Goal: Task Accomplishment & Management: Use online tool/utility

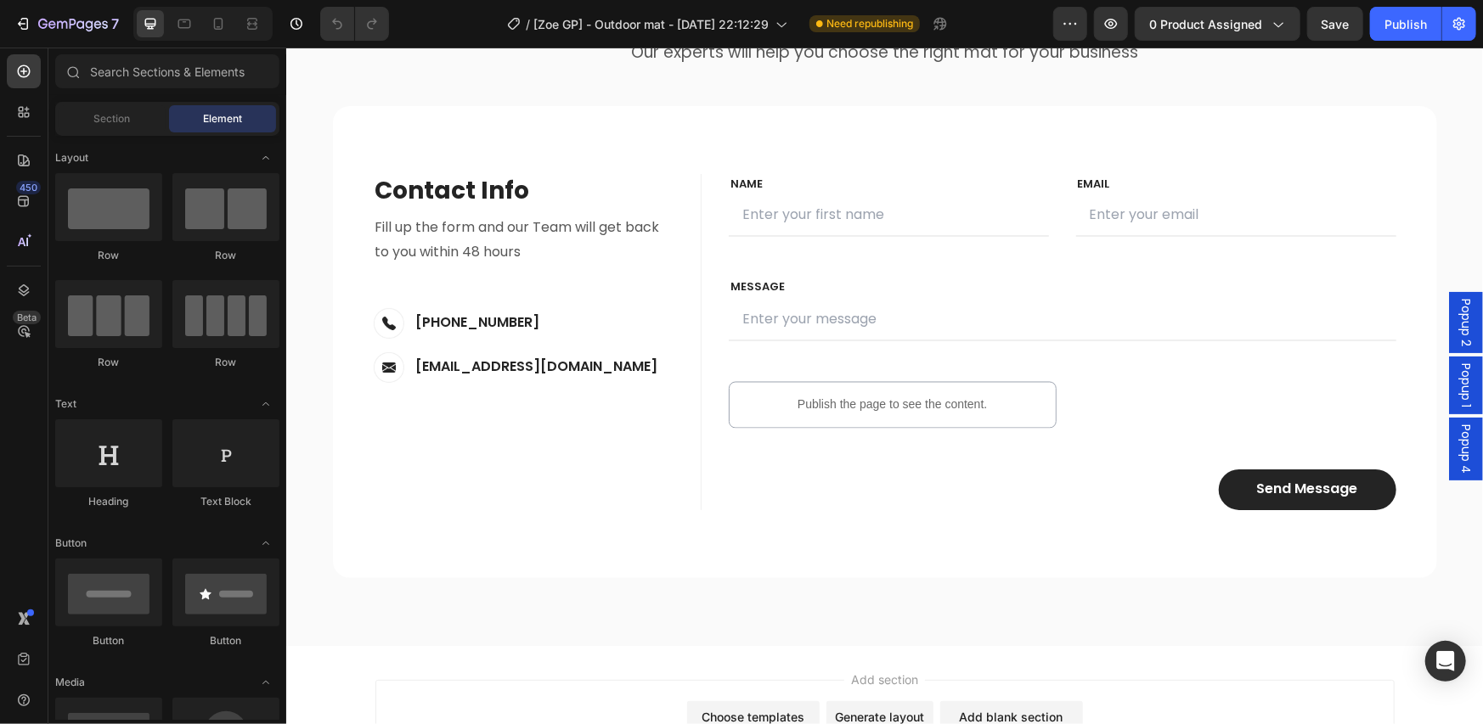
scroll to position [5835, 0]
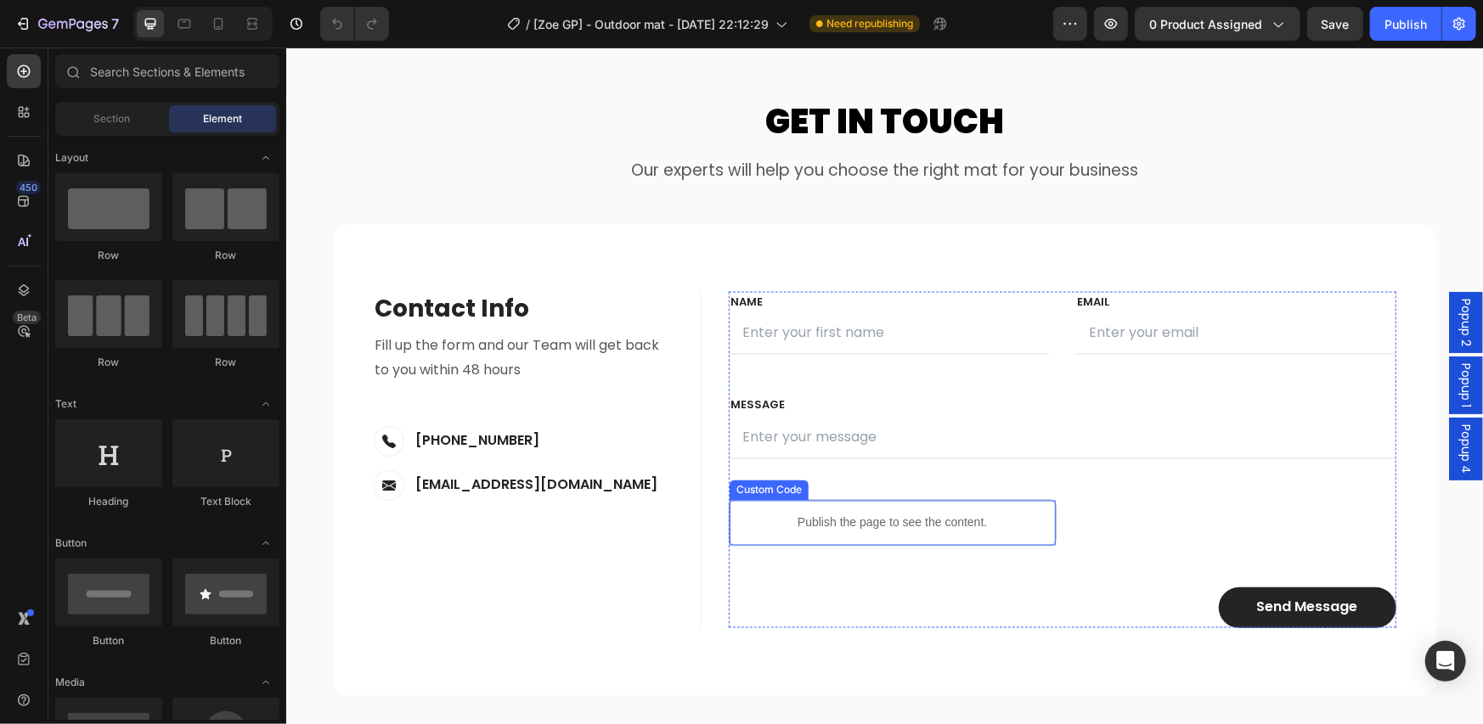
click at [867, 517] on p "Publish the page to see the content." at bounding box center [892, 523] width 326 height 18
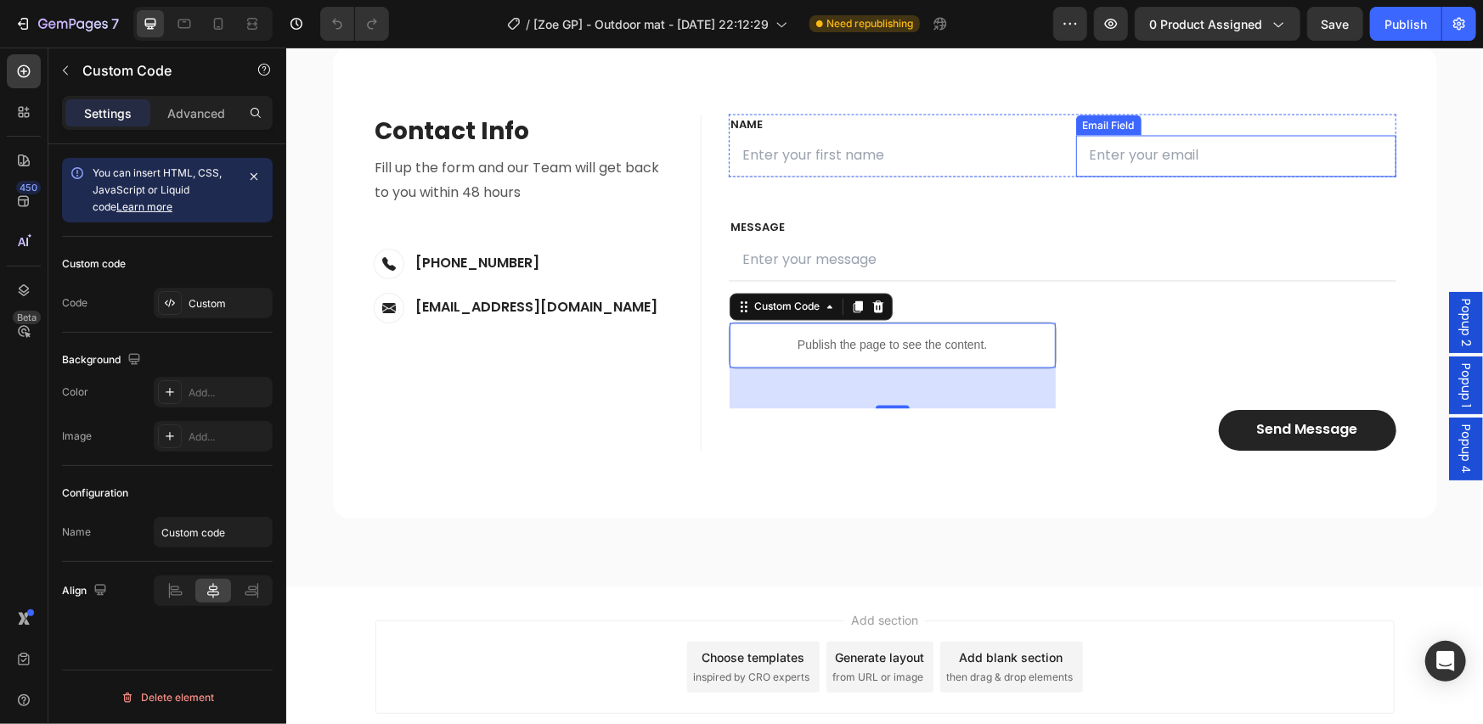
scroll to position [6119, 0]
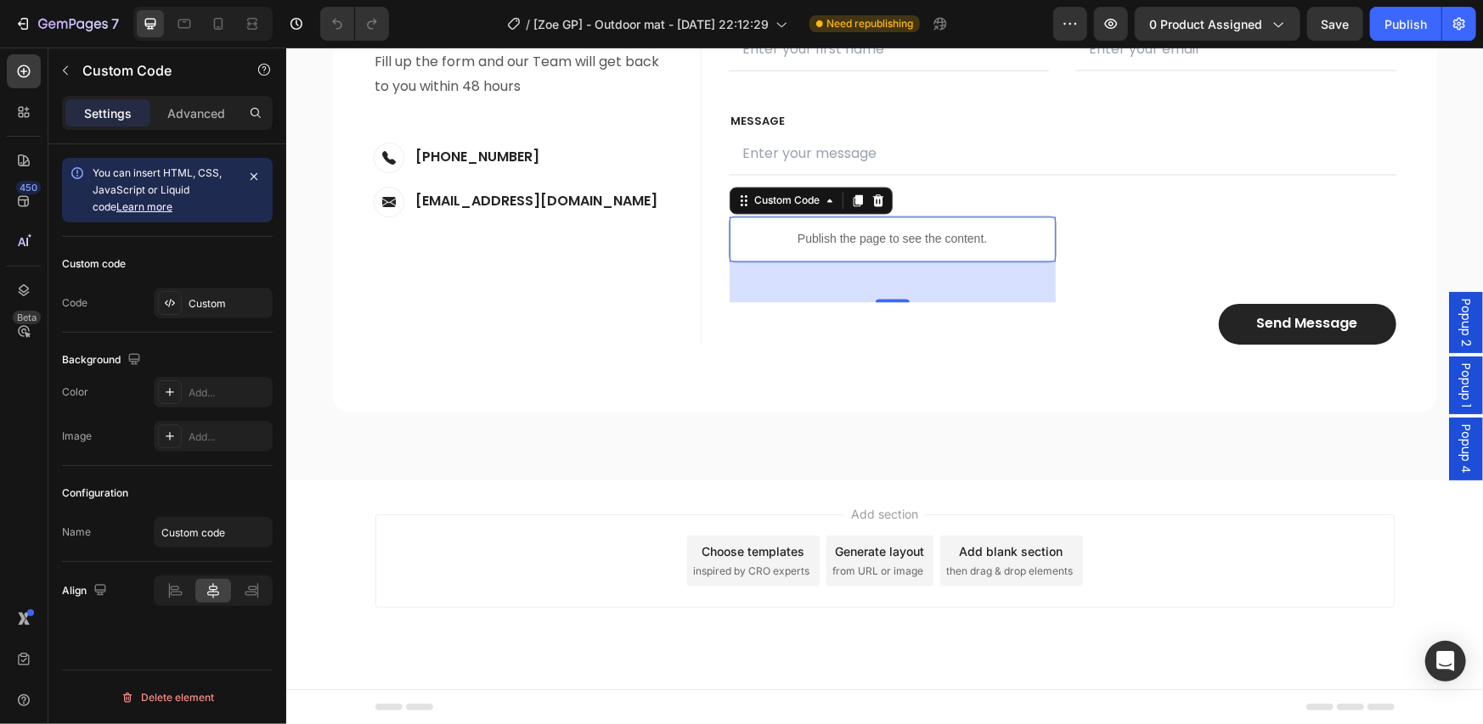
click at [1448, 461] on div "Popup 4" at bounding box center [1465, 448] width 34 height 63
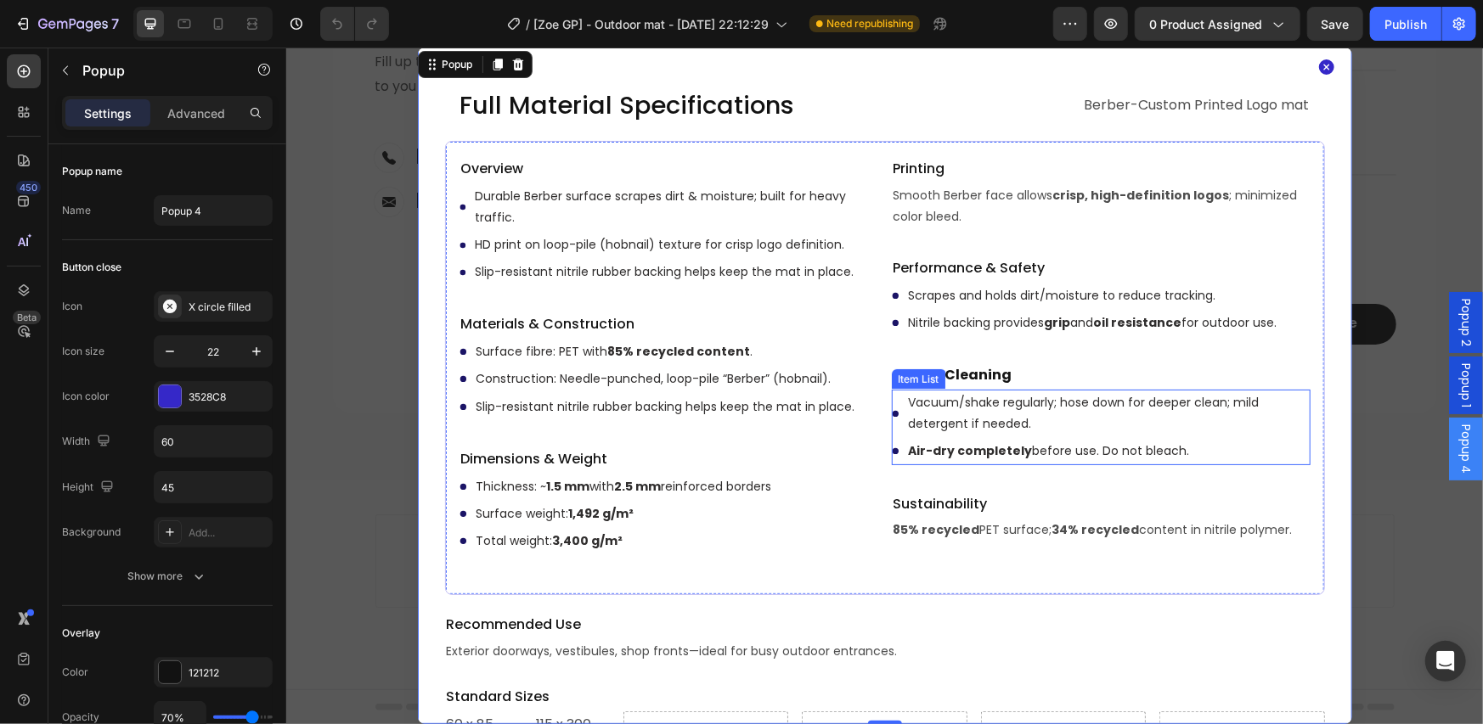
scroll to position [265, 0]
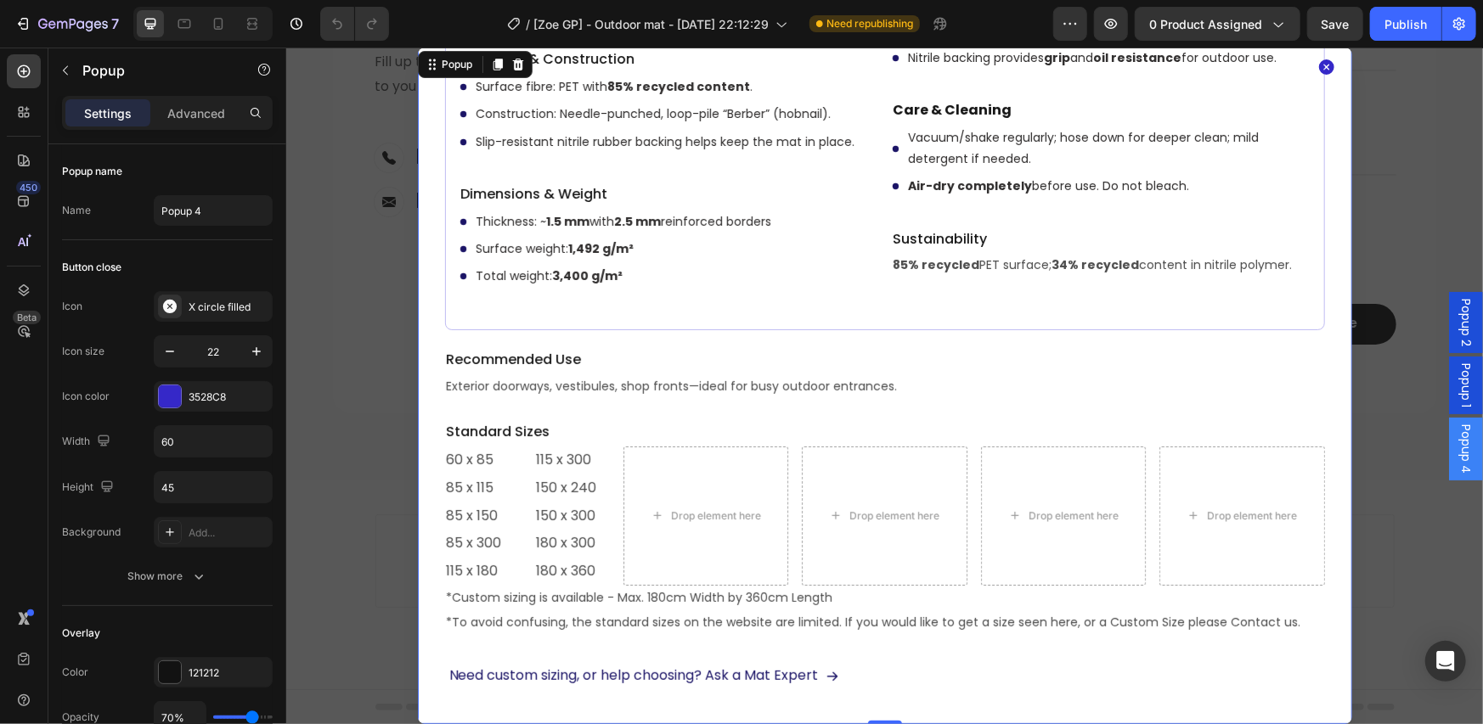
click at [1316, 75] on icon "Dialog content" at bounding box center [1325, 66] width 19 height 19
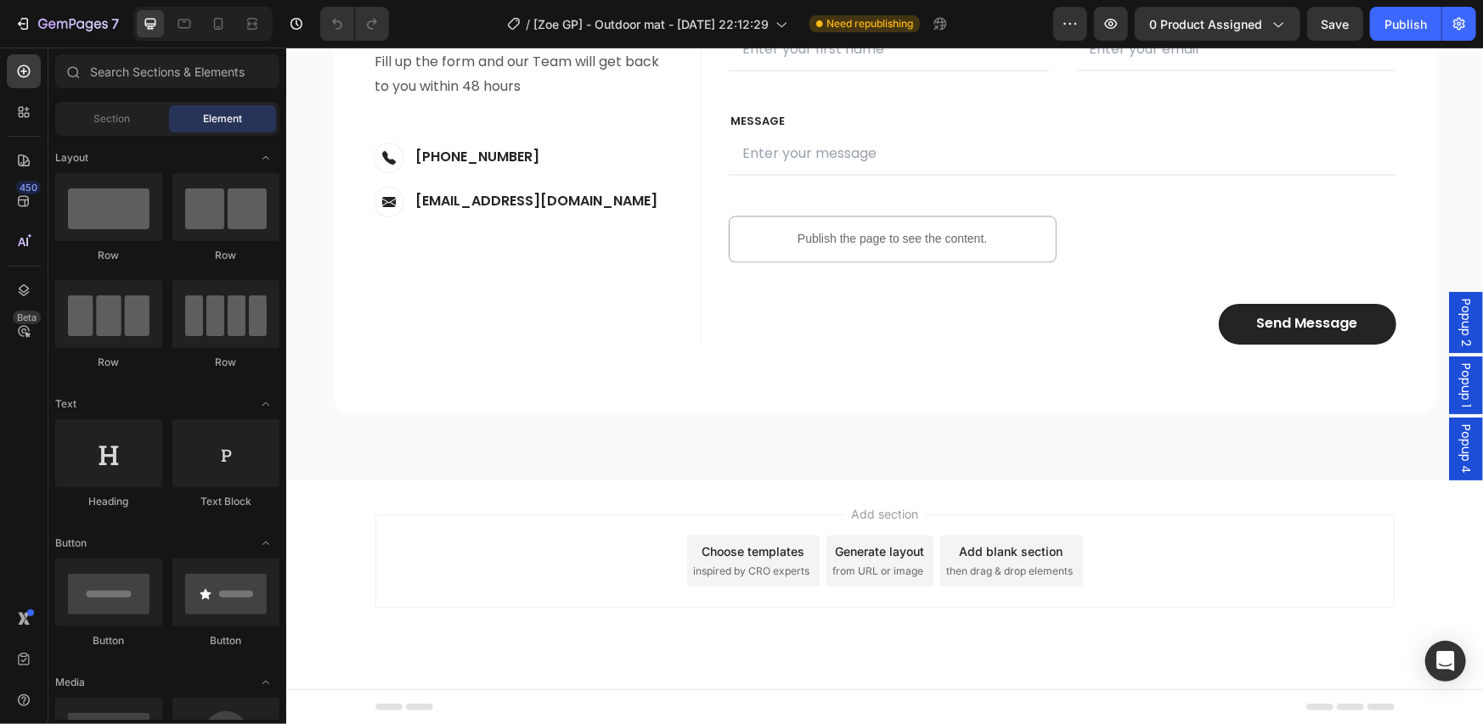
click at [1464, 324] on div "Popup 2" at bounding box center [1465, 321] width 34 height 61
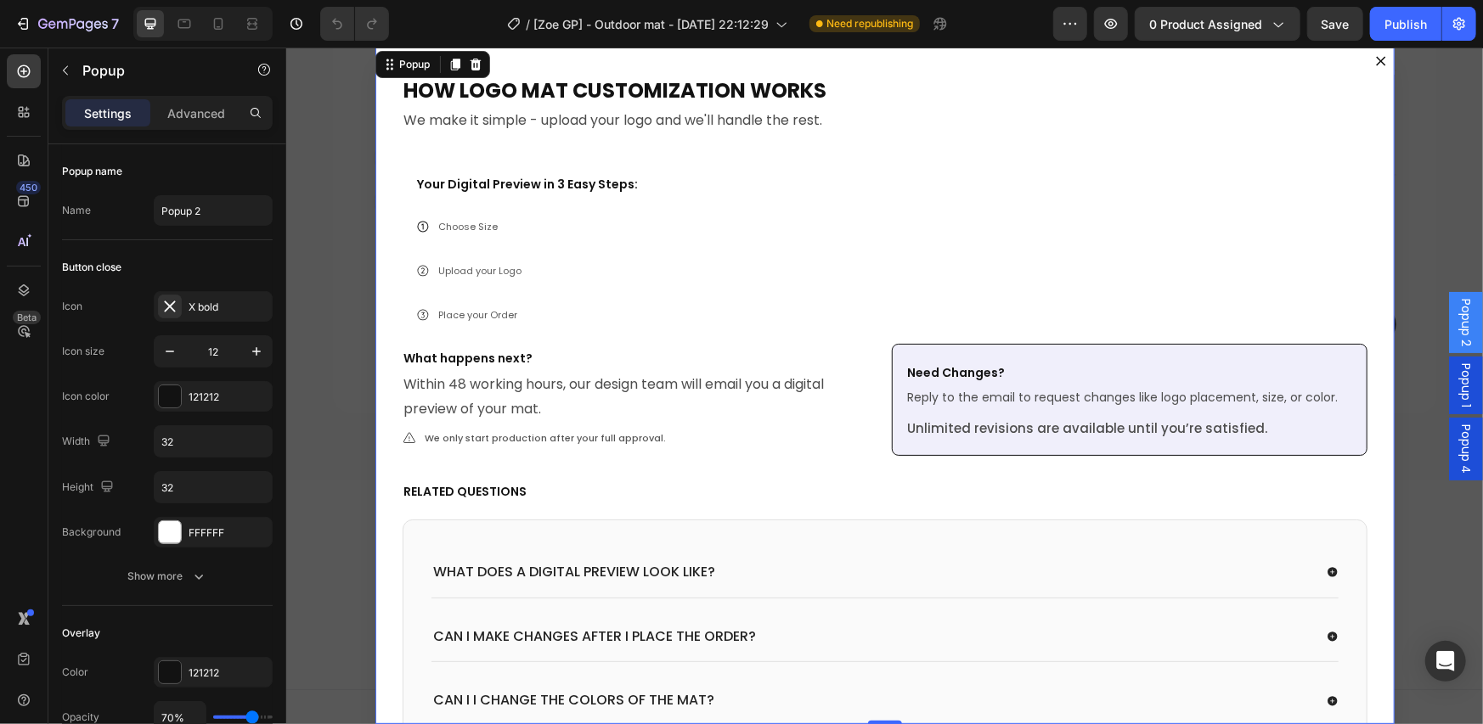
click at [1461, 324] on div "Popup 2" at bounding box center [1465, 321] width 34 height 61
click at [1456, 386] on span "Popup 1" at bounding box center [1464, 385] width 17 height 44
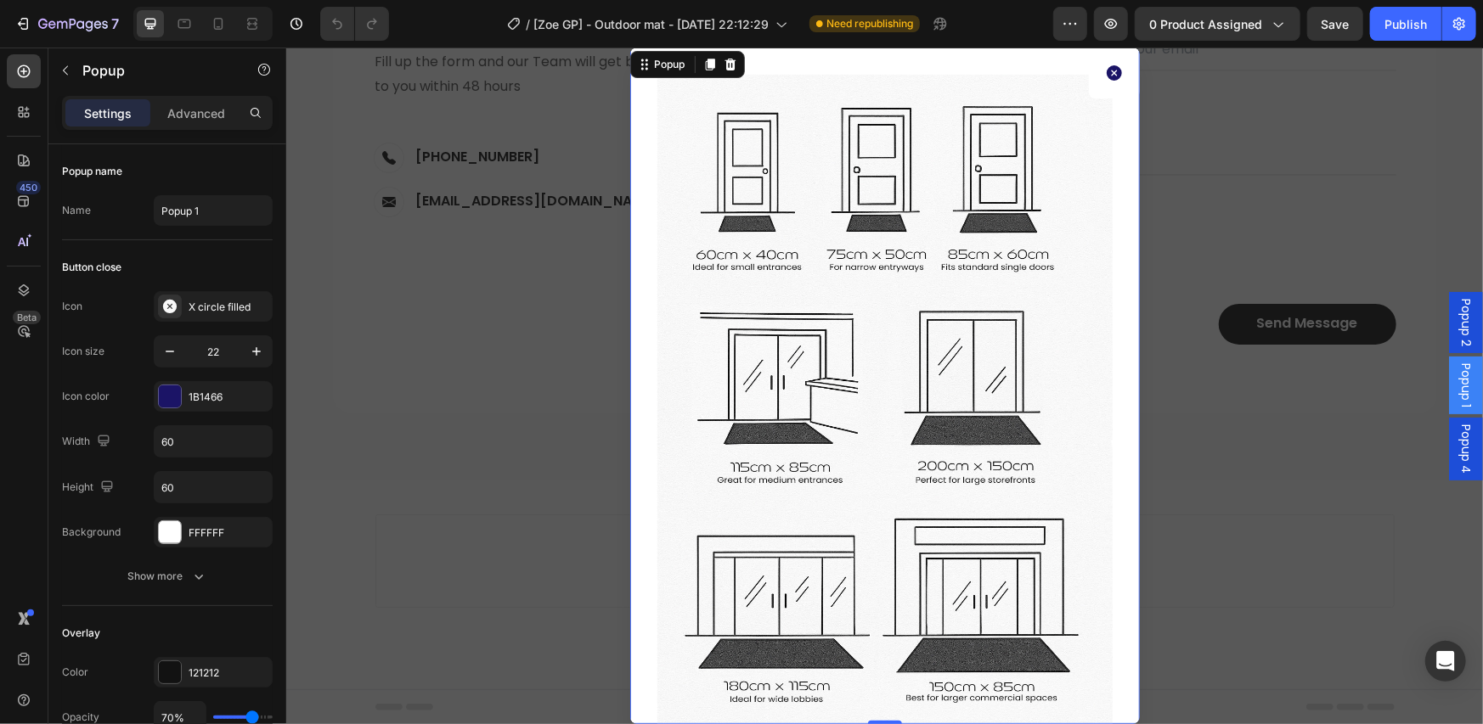
click at [1456, 386] on span "Popup 1" at bounding box center [1464, 385] width 17 height 44
click at [1106, 75] on icon "Dialog content" at bounding box center [1113, 72] width 15 height 15
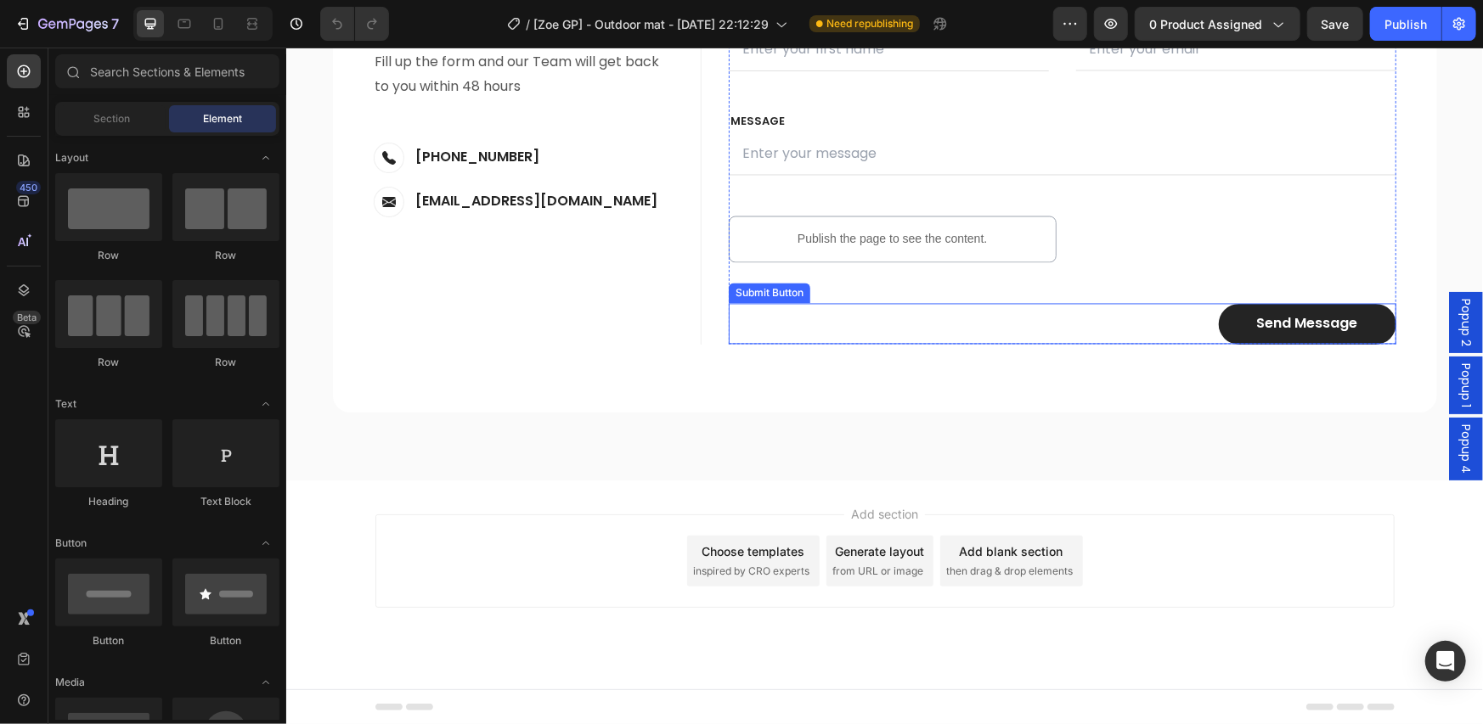
click at [1104, 324] on div "Send Message Submit Button" at bounding box center [1062, 323] width 668 height 41
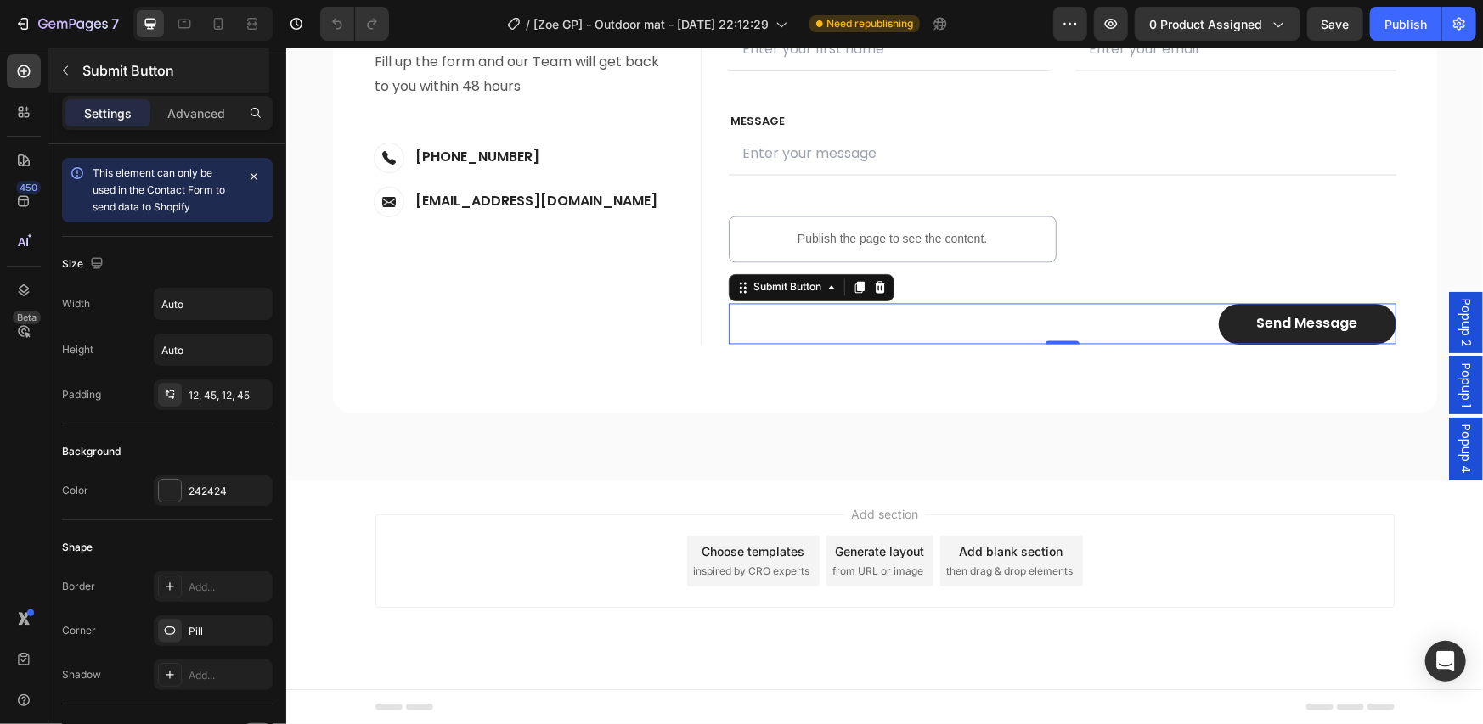
click at [161, 82] on div "Submit Button" at bounding box center [158, 70] width 221 height 44
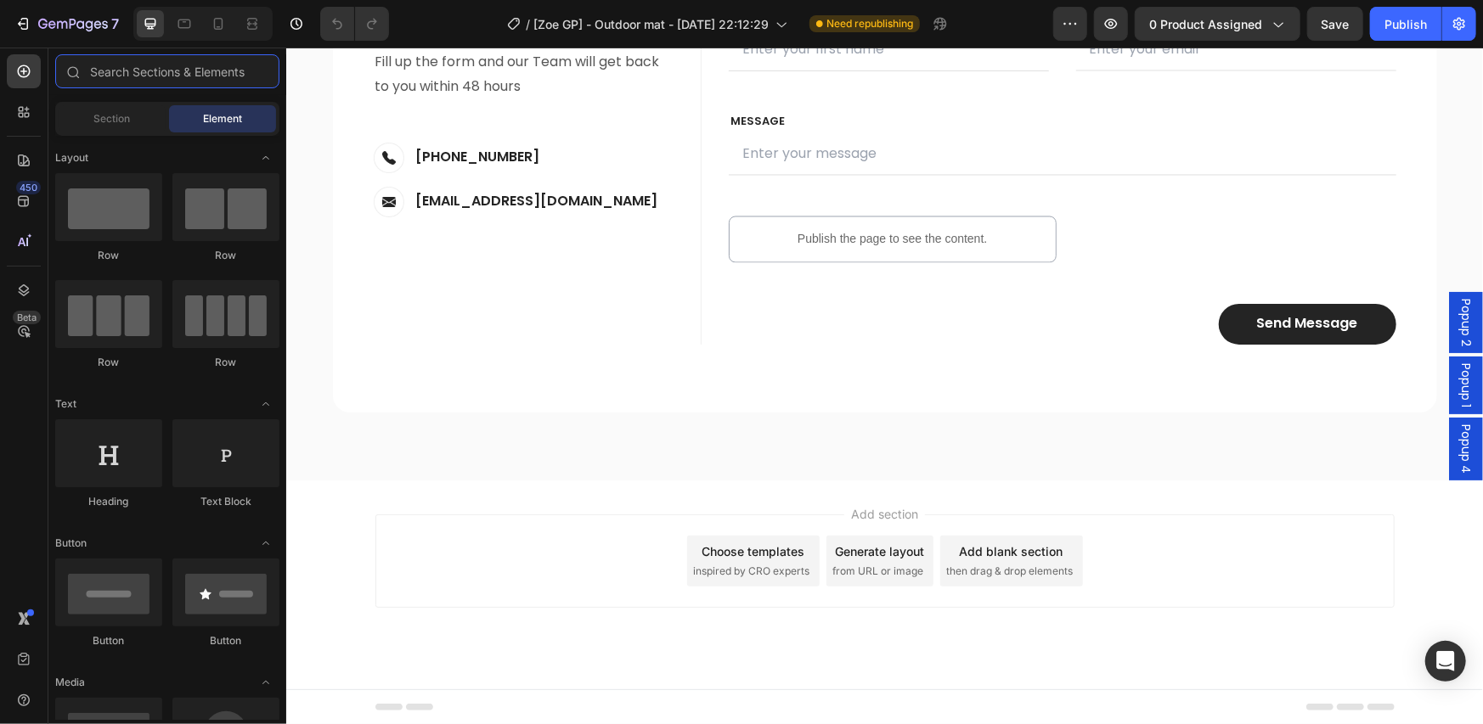
click at [161, 82] on input "text" at bounding box center [167, 71] width 224 height 34
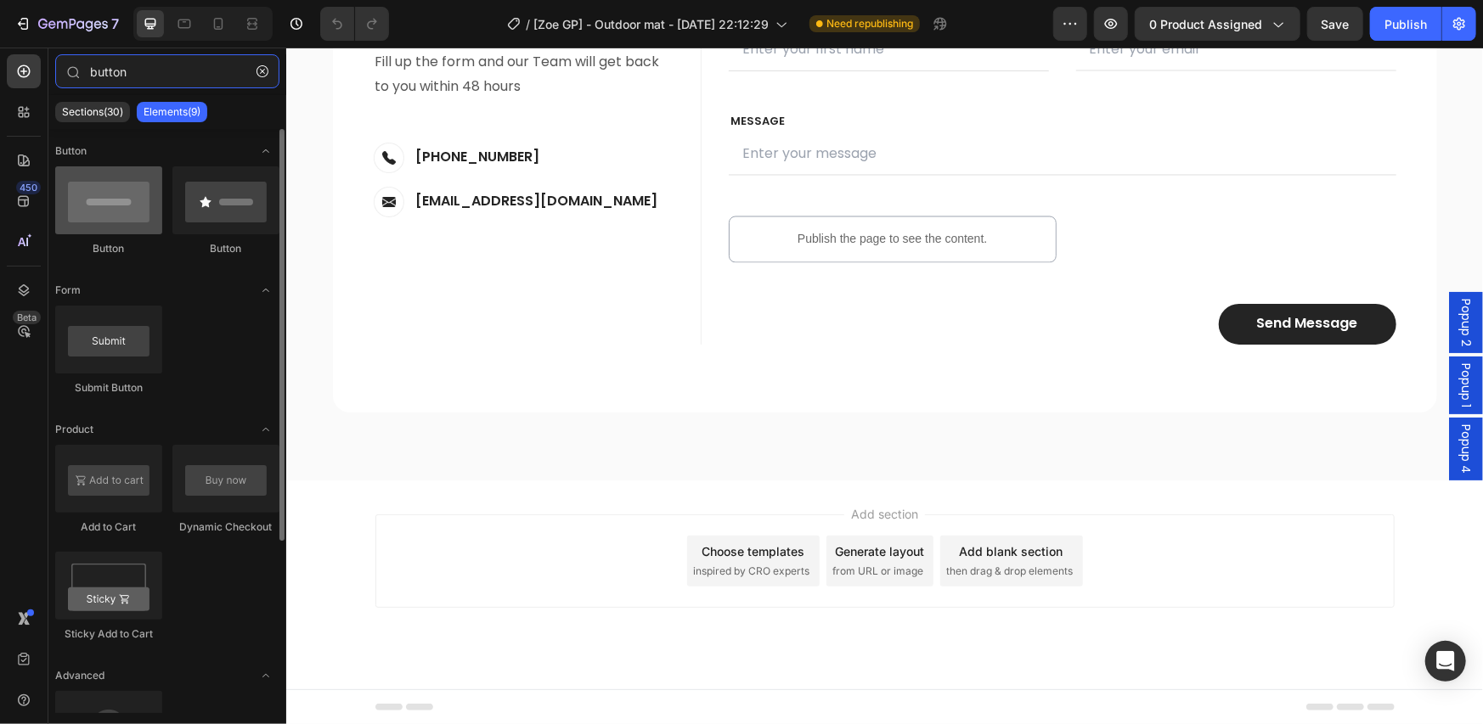
type input "button"
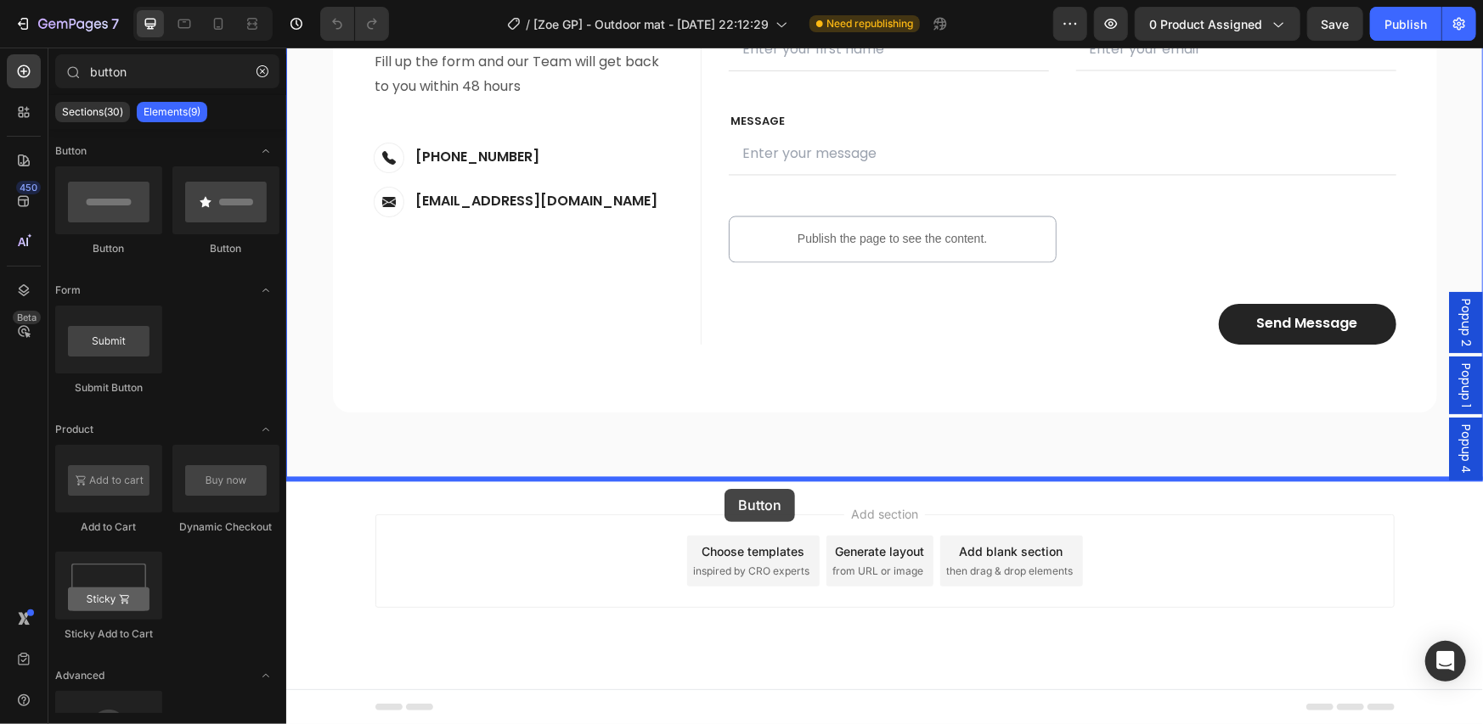
drag, startPoint x: 408, startPoint y: 264, endPoint x: 724, endPoint y: 488, distance: 387.4
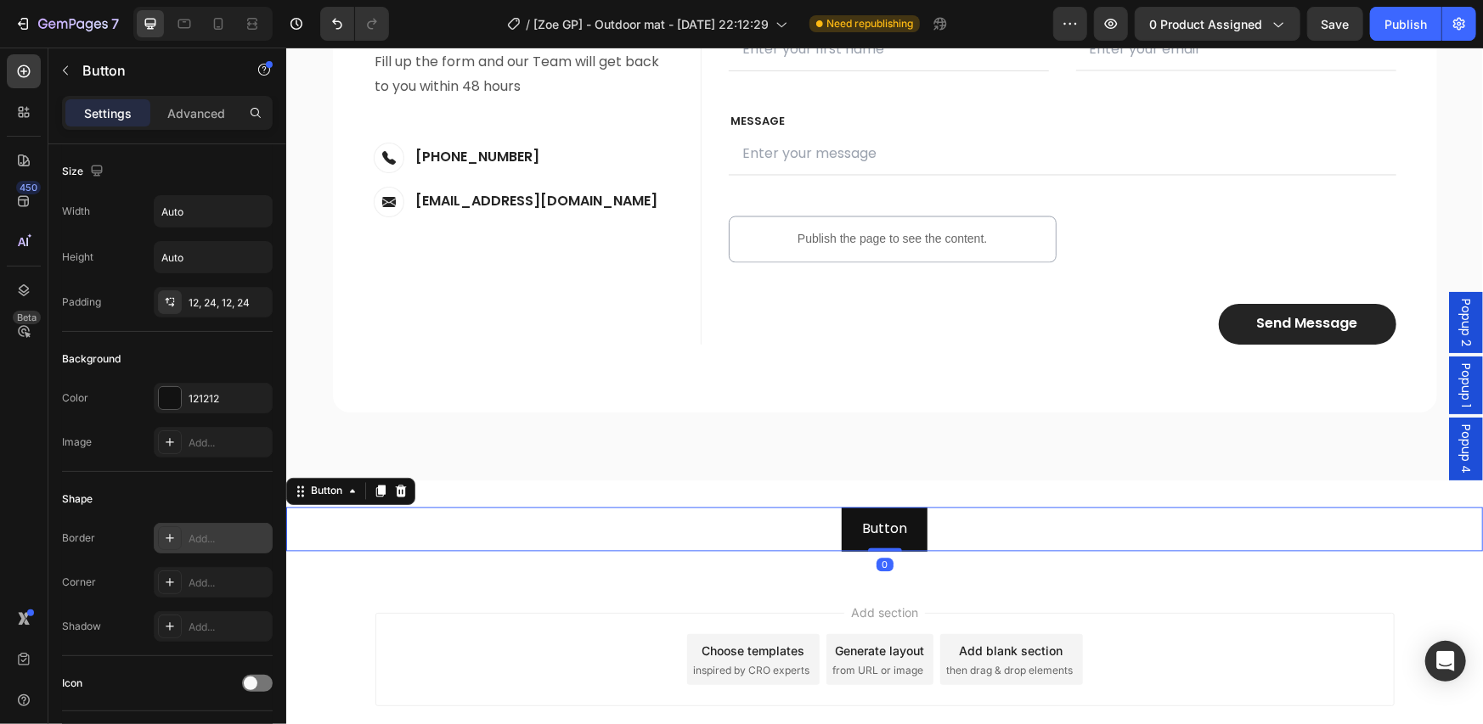
scroll to position [566, 0]
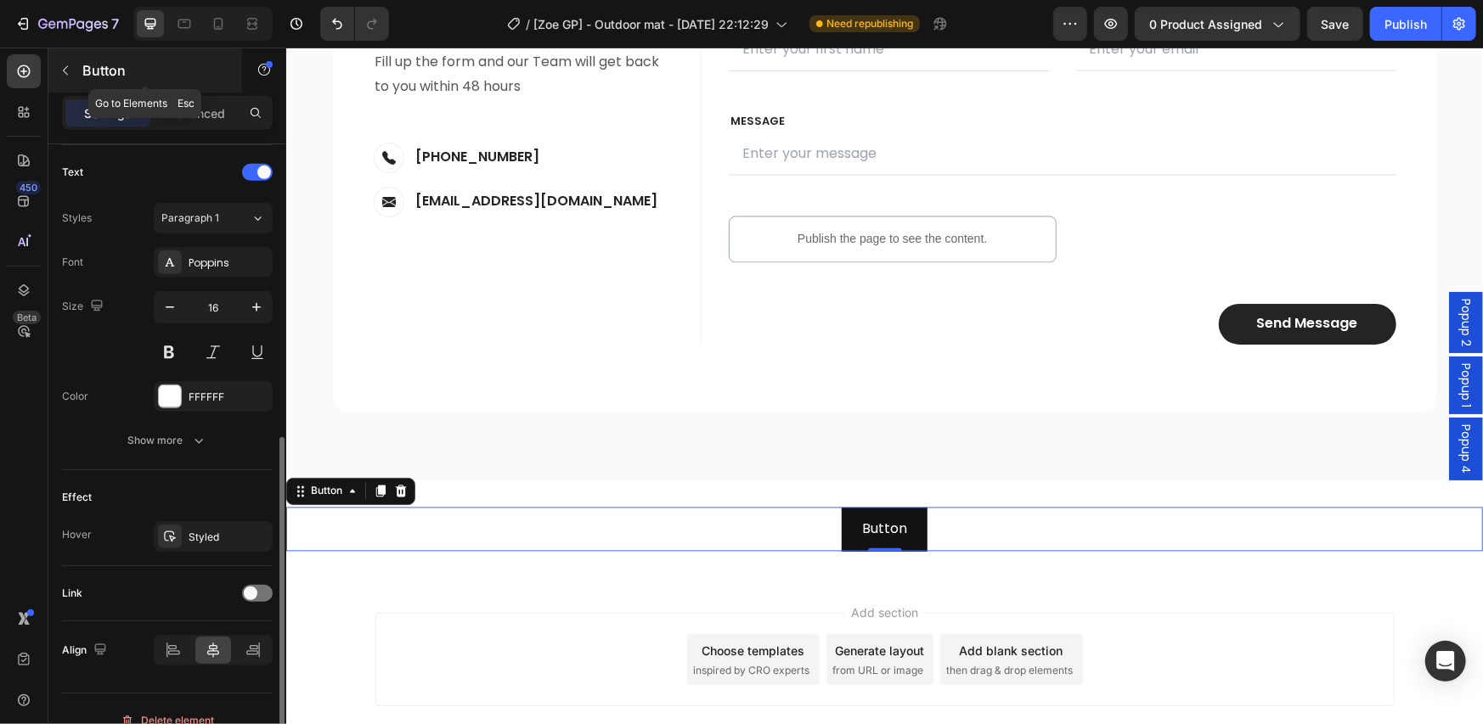
click at [117, 70] on p "Button" at bounding box center [154, 70] width 144 height 20
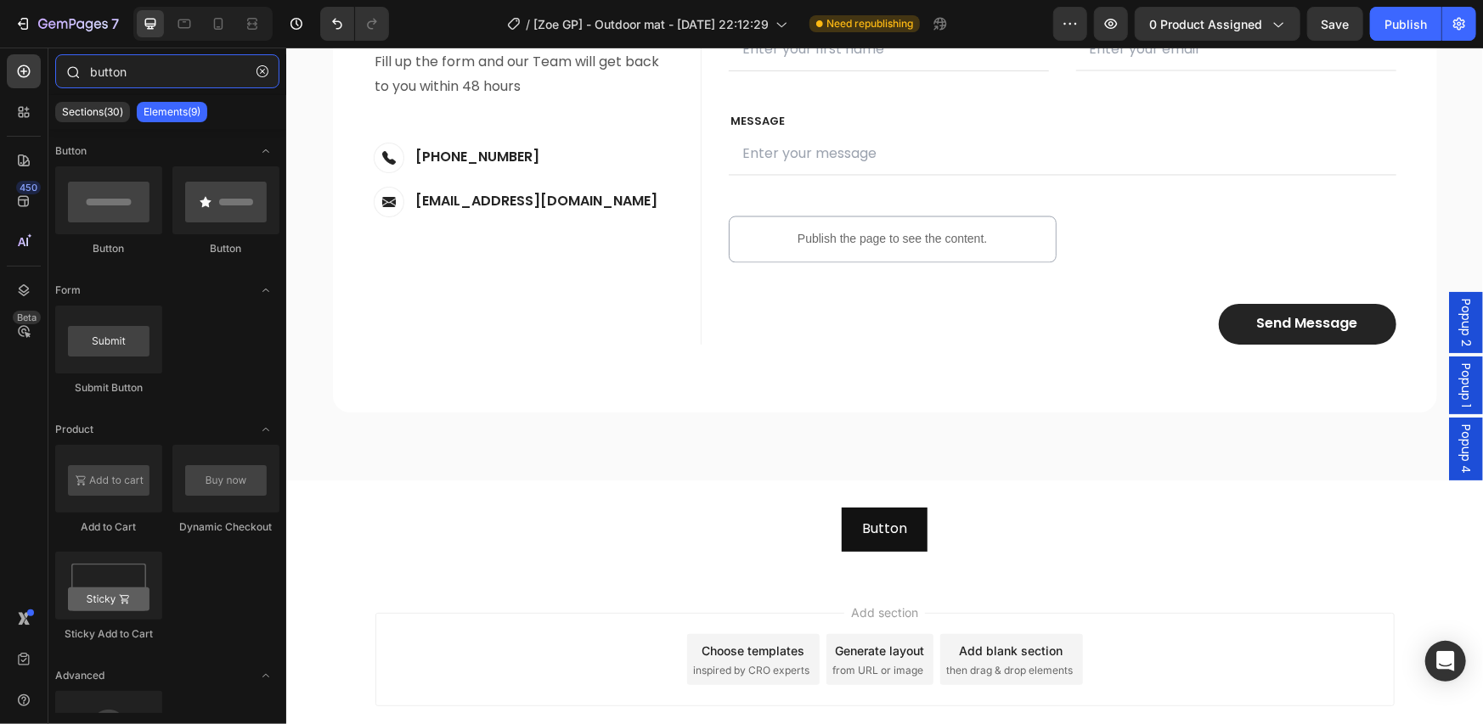
click at [142, 70] on input "button" at bounding box center [167, 71] width 224 height 34
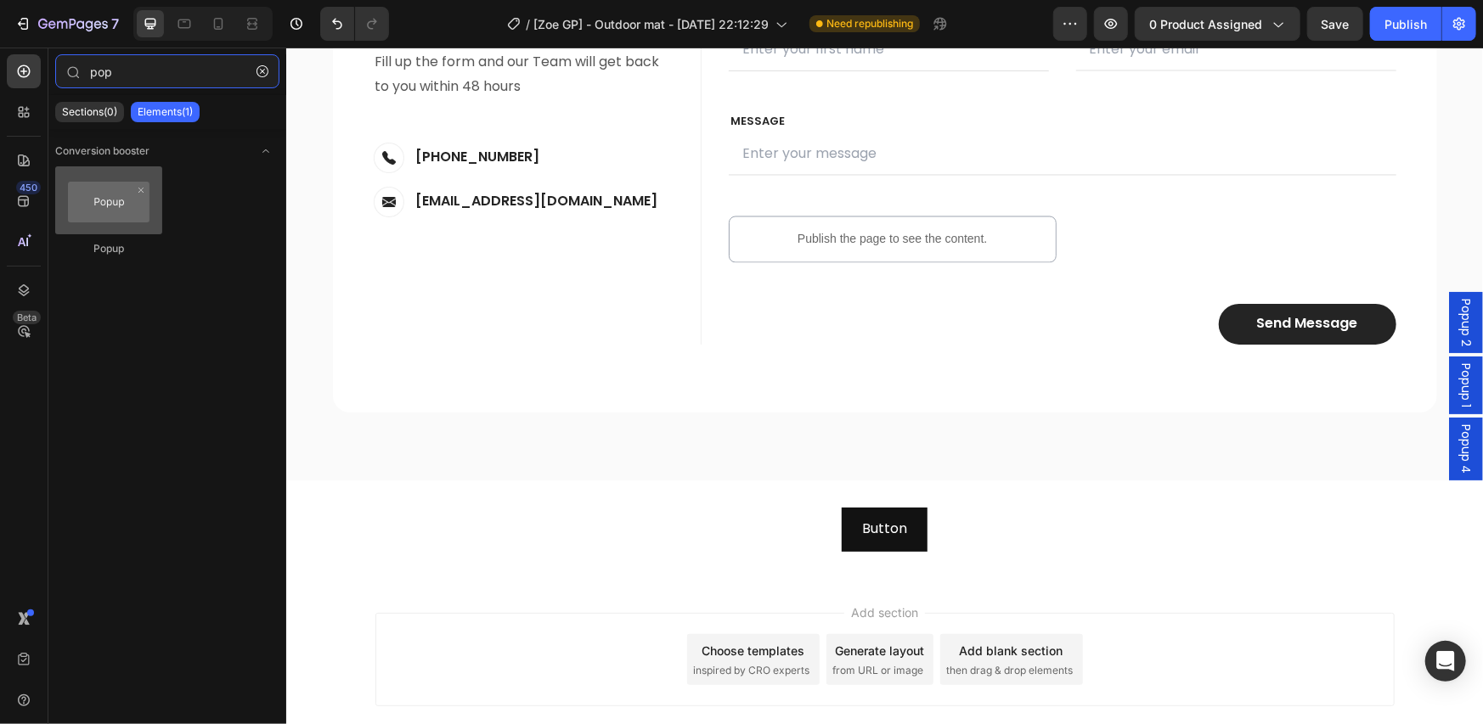
type input "pop"
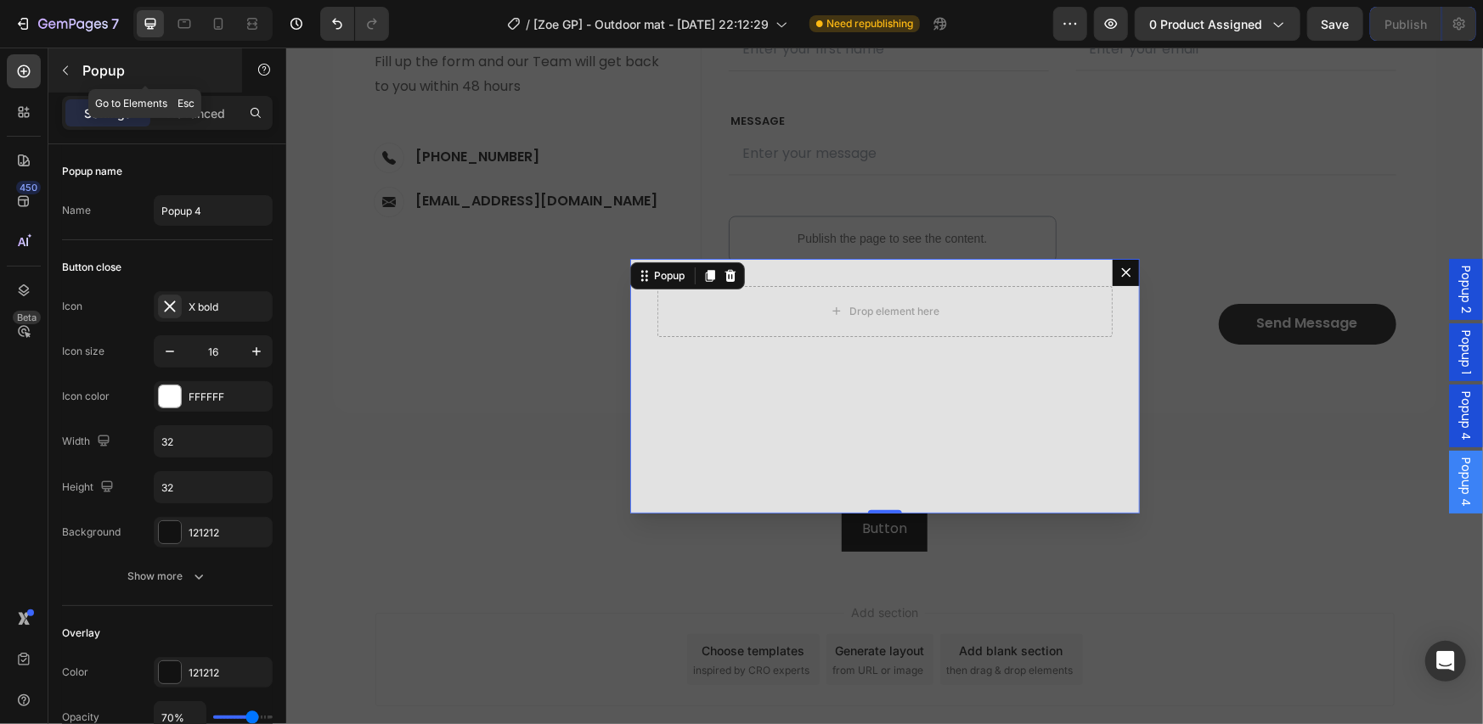
click at [114, 70] on p "Popup" at bounding box center [154, 70] width 144 height 20
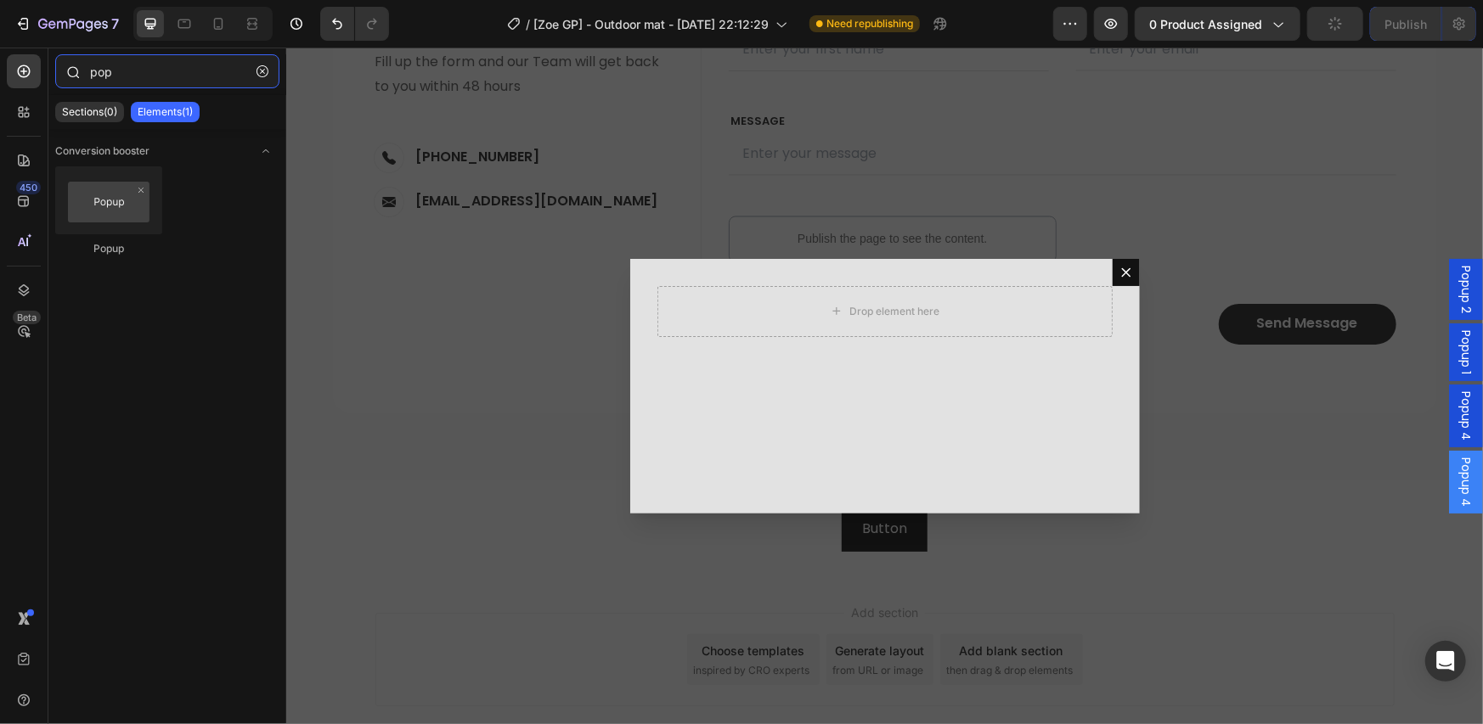
click at [132, 76] on input "pop" at bounding box center [167, 71] width 224 height 34
click at [18, 126] on div at bounding box center [24, 112] width 34 height 34
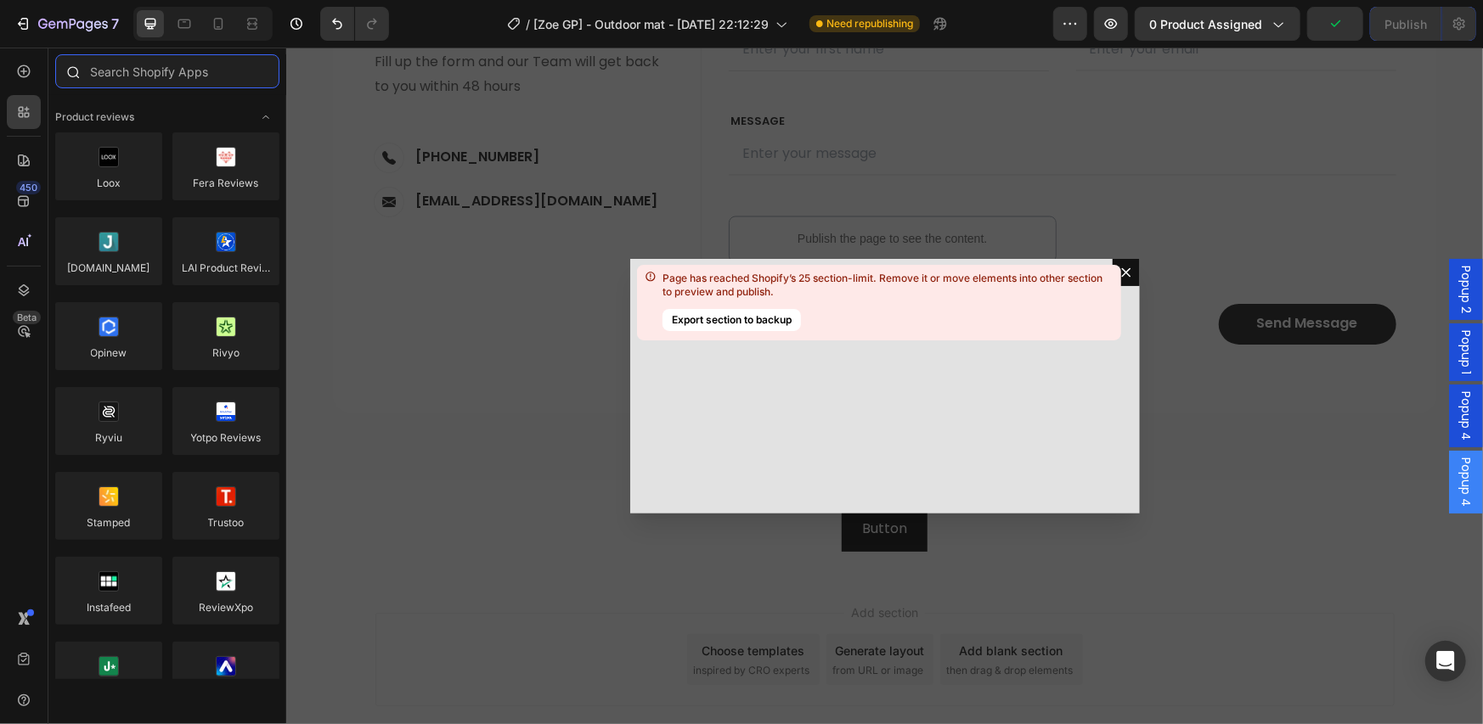
click at [110, 65] on input "text" at bounding box center [167, 71] width 224 height 34
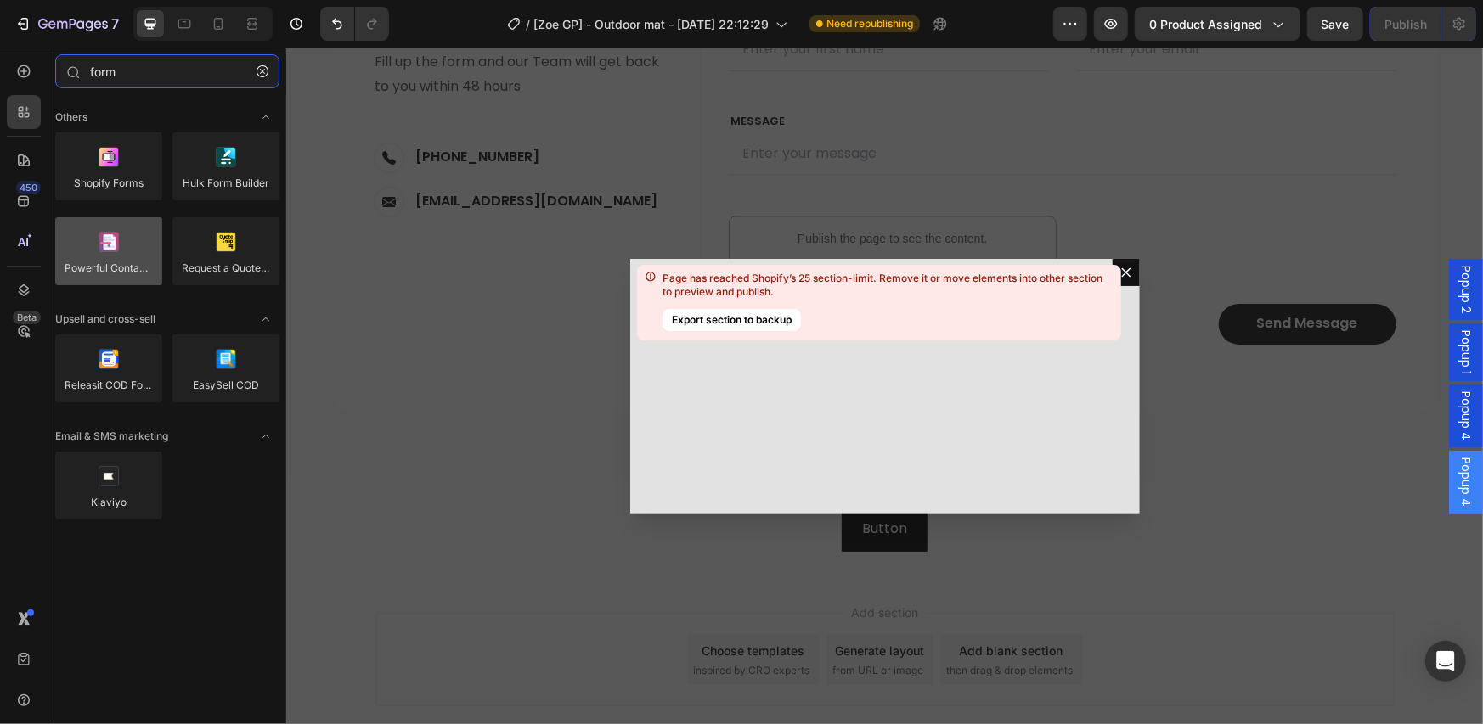
type input "form"
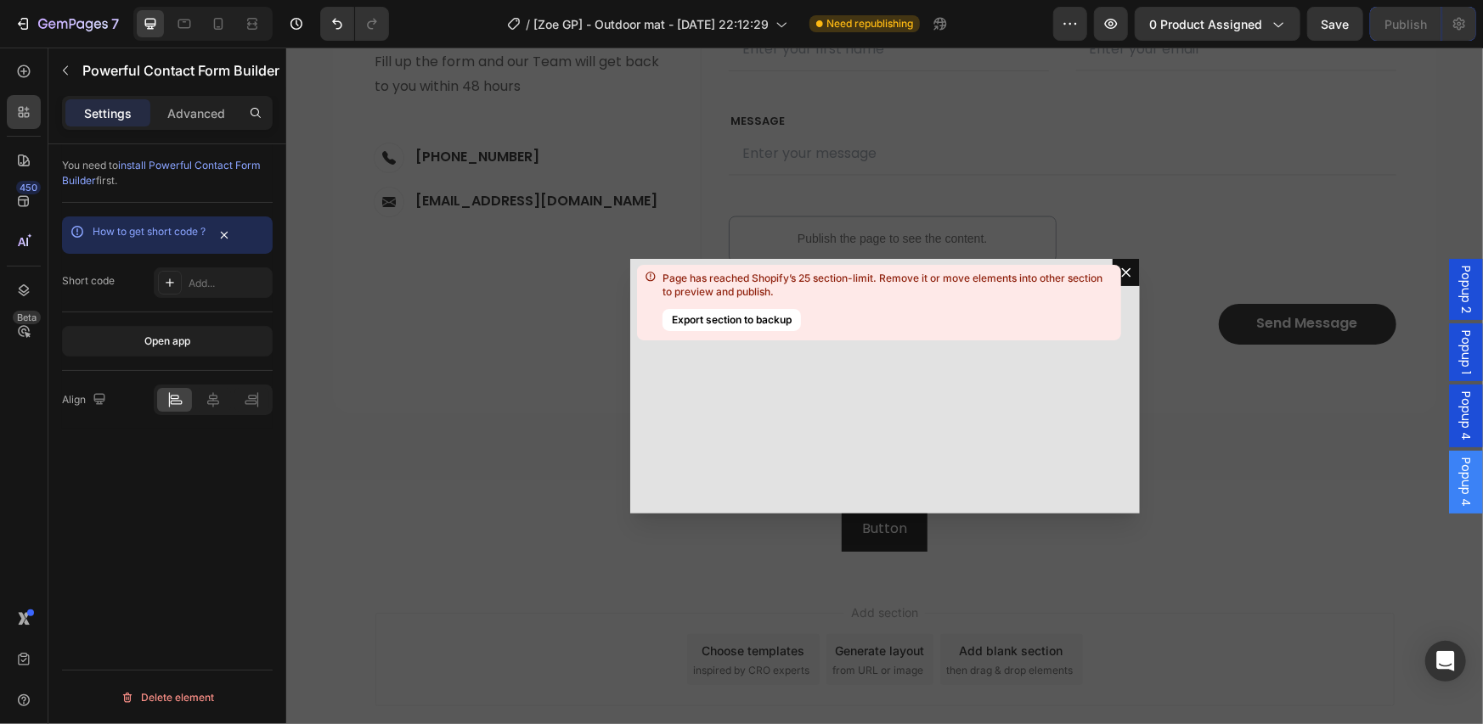
click at [1061, 536] on div "Backdrop" at bounding box center [883, 385] width 1197 height 677
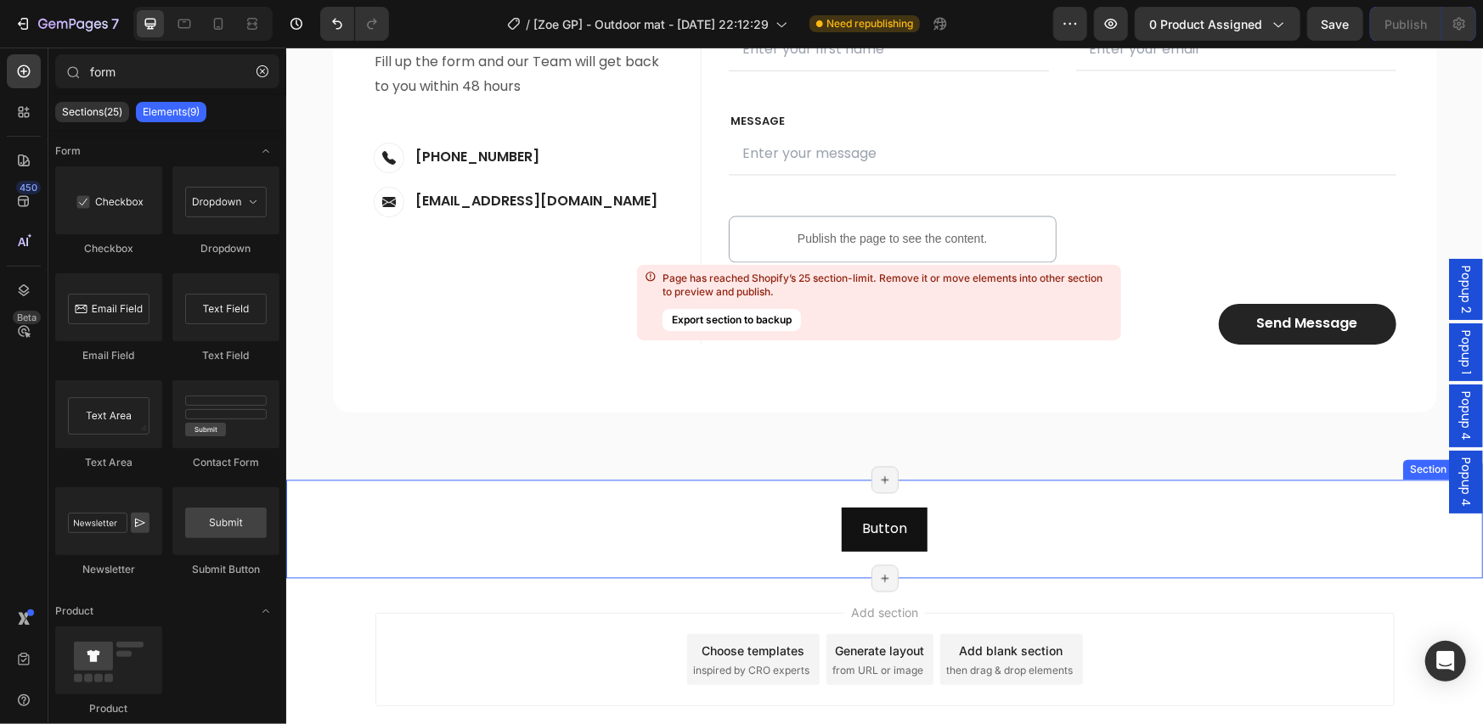
click at [309, 510] on div "Button Button" at bounding box center [883, 529] width 1197 height 45
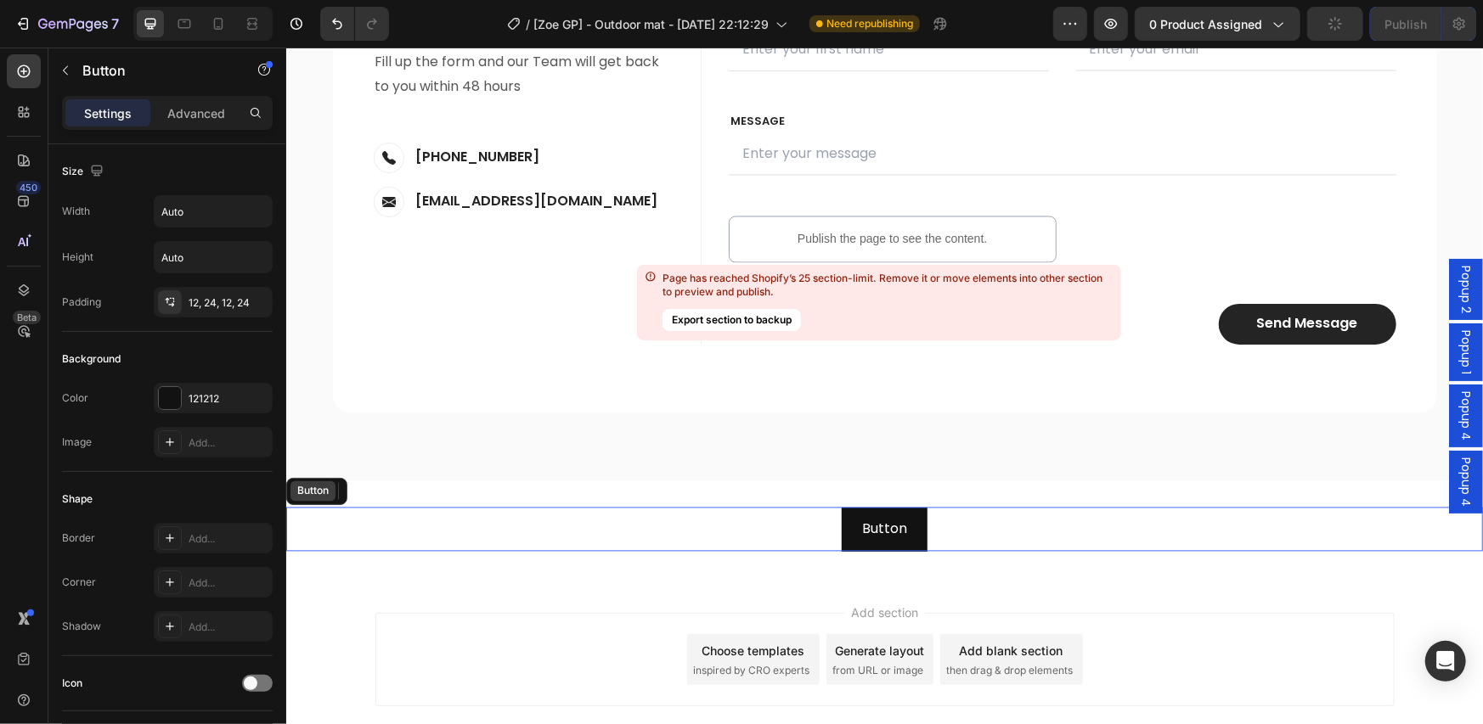
click at [315, 531] on div "Button Button" at bounding box center [883, 529] width 1197 height 45
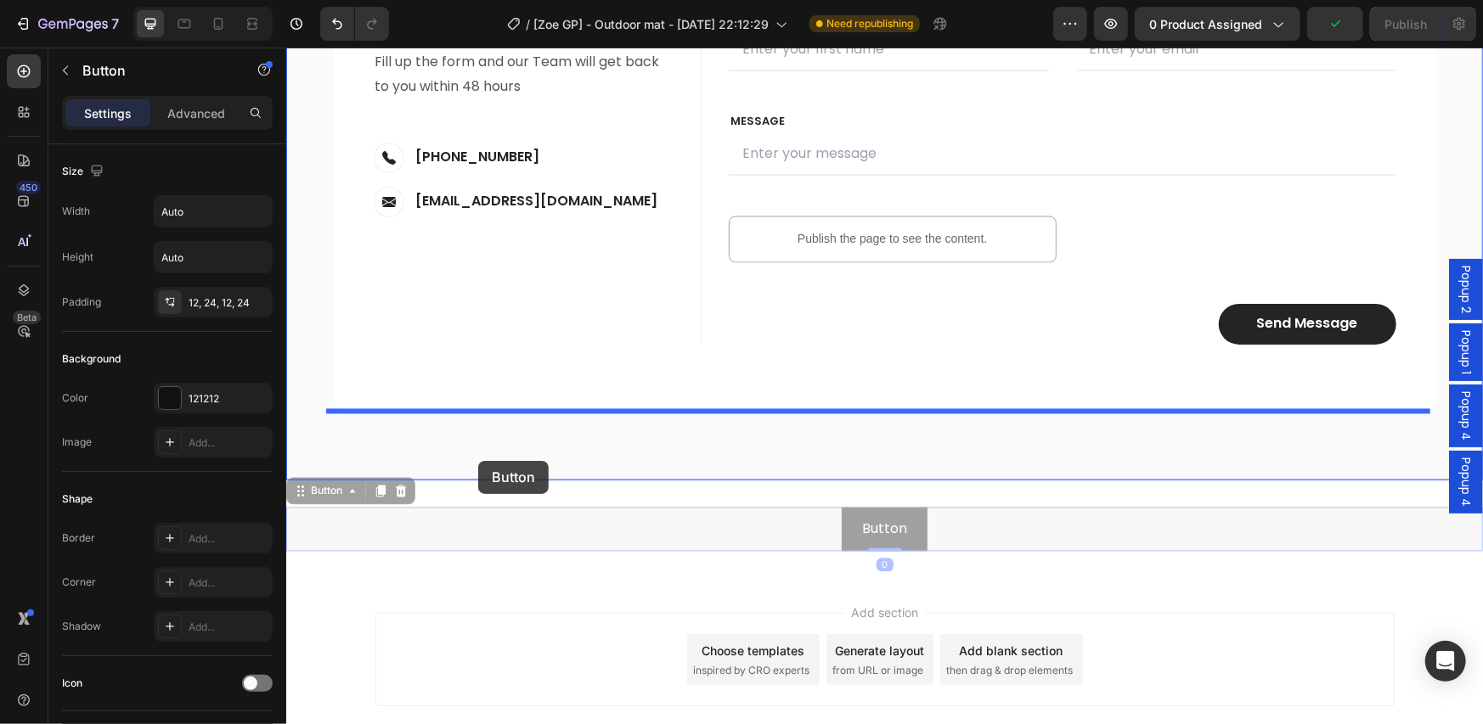
drag, startPoint x: 318, startPoint y: 487, endPoint x: 477, endPoint y: 460, distance: 161.0
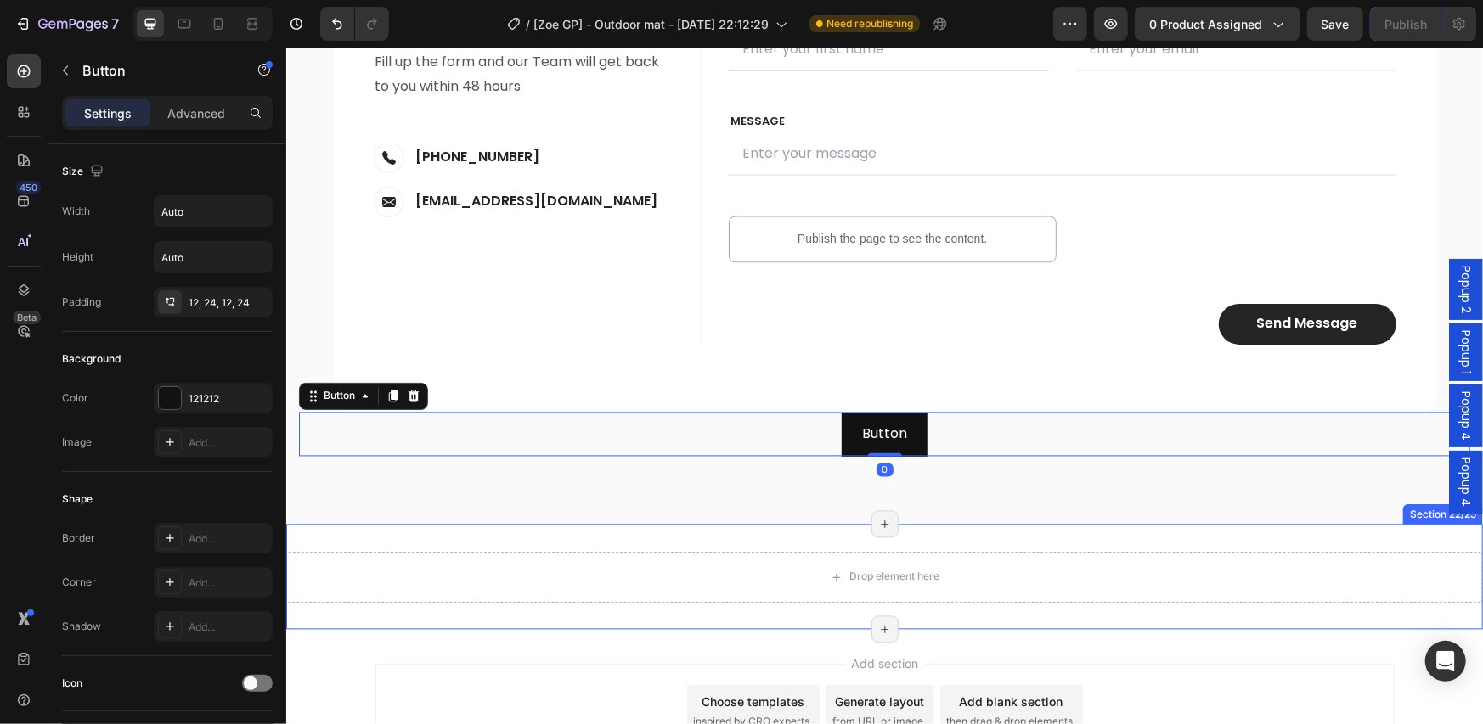
click at [775, 549] on div "Drop element here Section 22/25 Page has reached Shopify’s 25 section-limit Pag…" at bounding box center [883, 576] width 1197 height 105
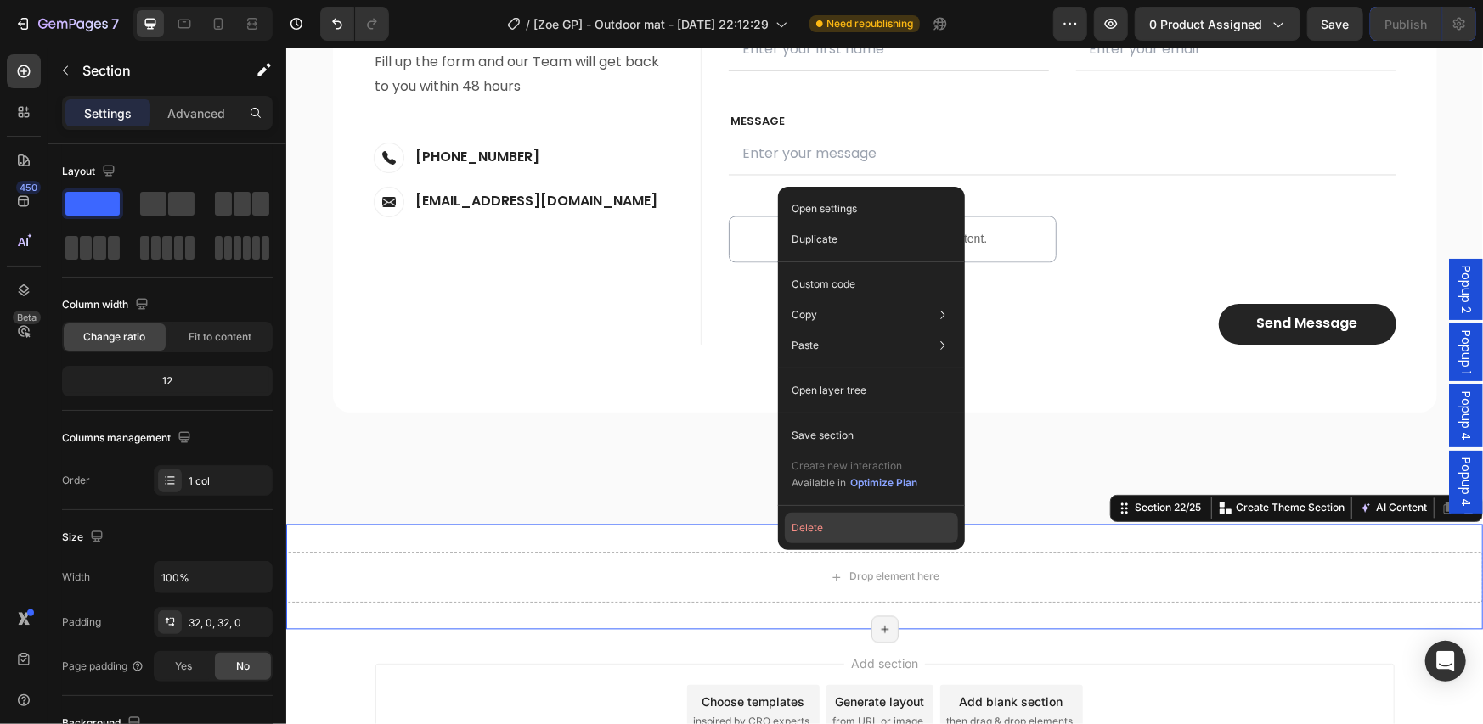
click at [859, 539] on button "Delete" at bounding box center [871, 528] width 173 height 31
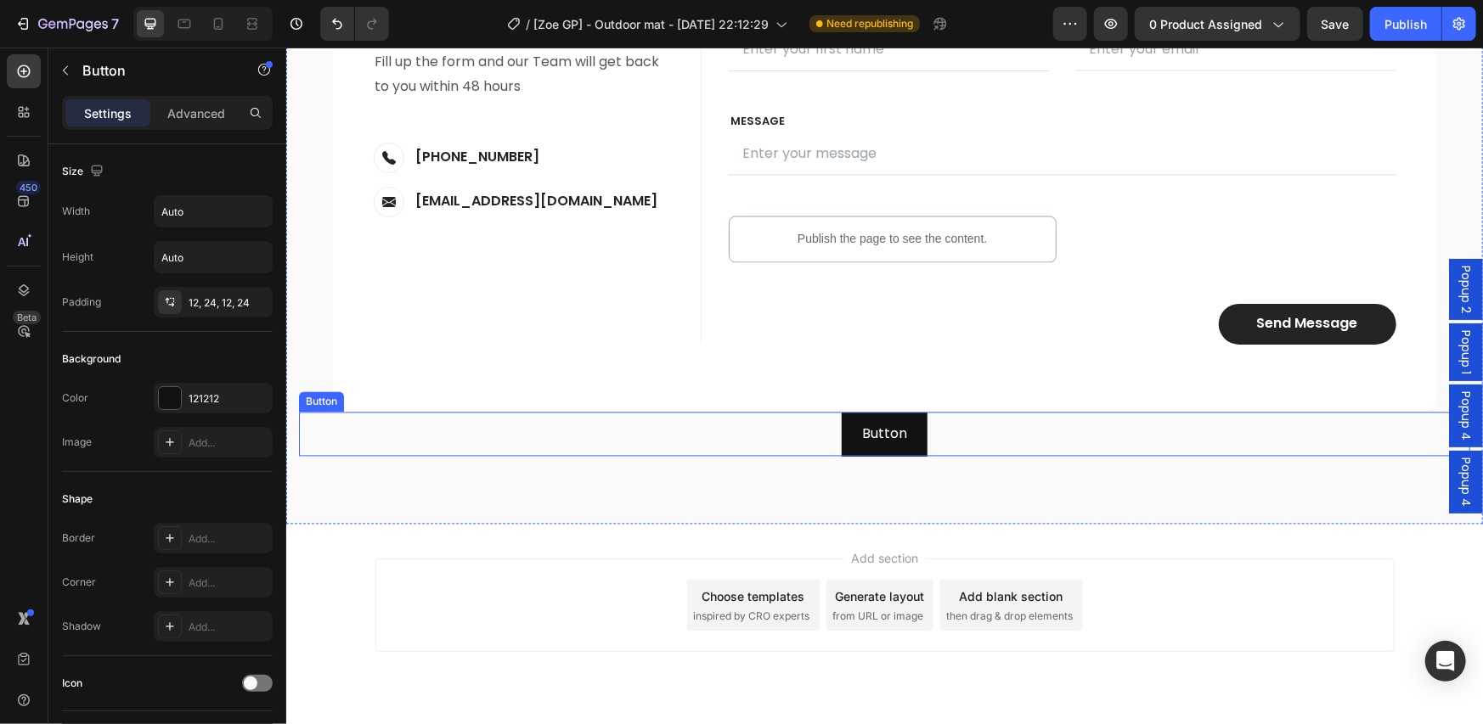
click at [933, 439] on div "Button Button" at bounding box center [883, 434] width 1171 height 45
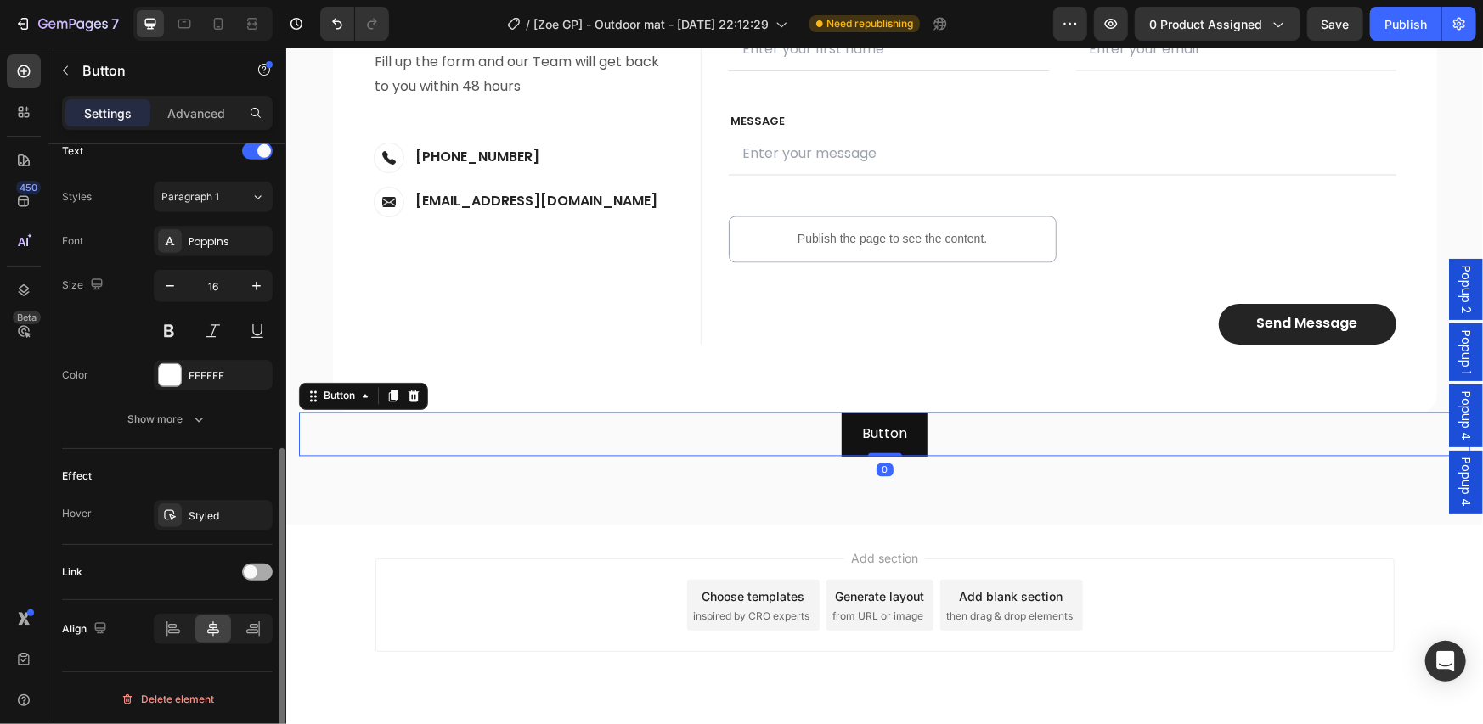
click at [247, 569] on span at bounding box center [251, 573] width 14 height 14
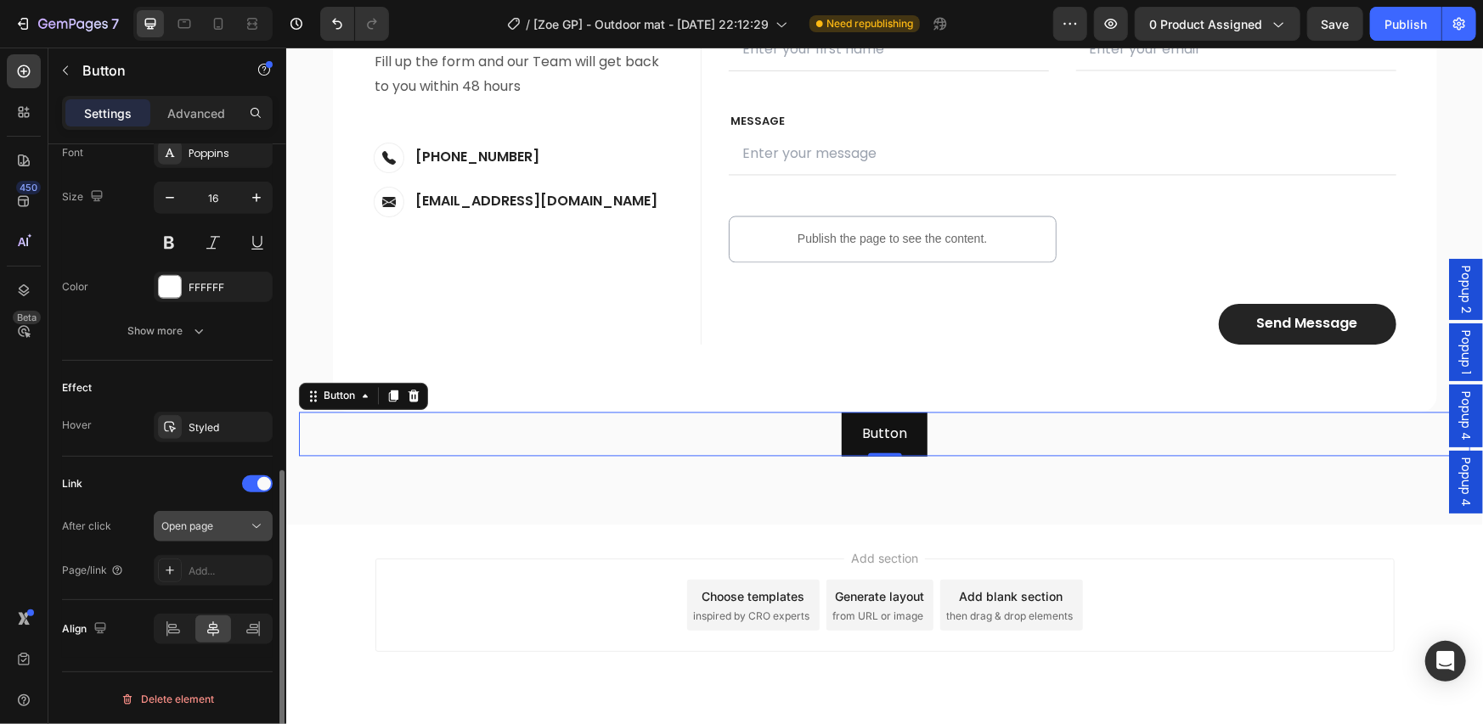
click at [220, 538] on button "Open page" at bounding box center [213, 526] width 119 height 31
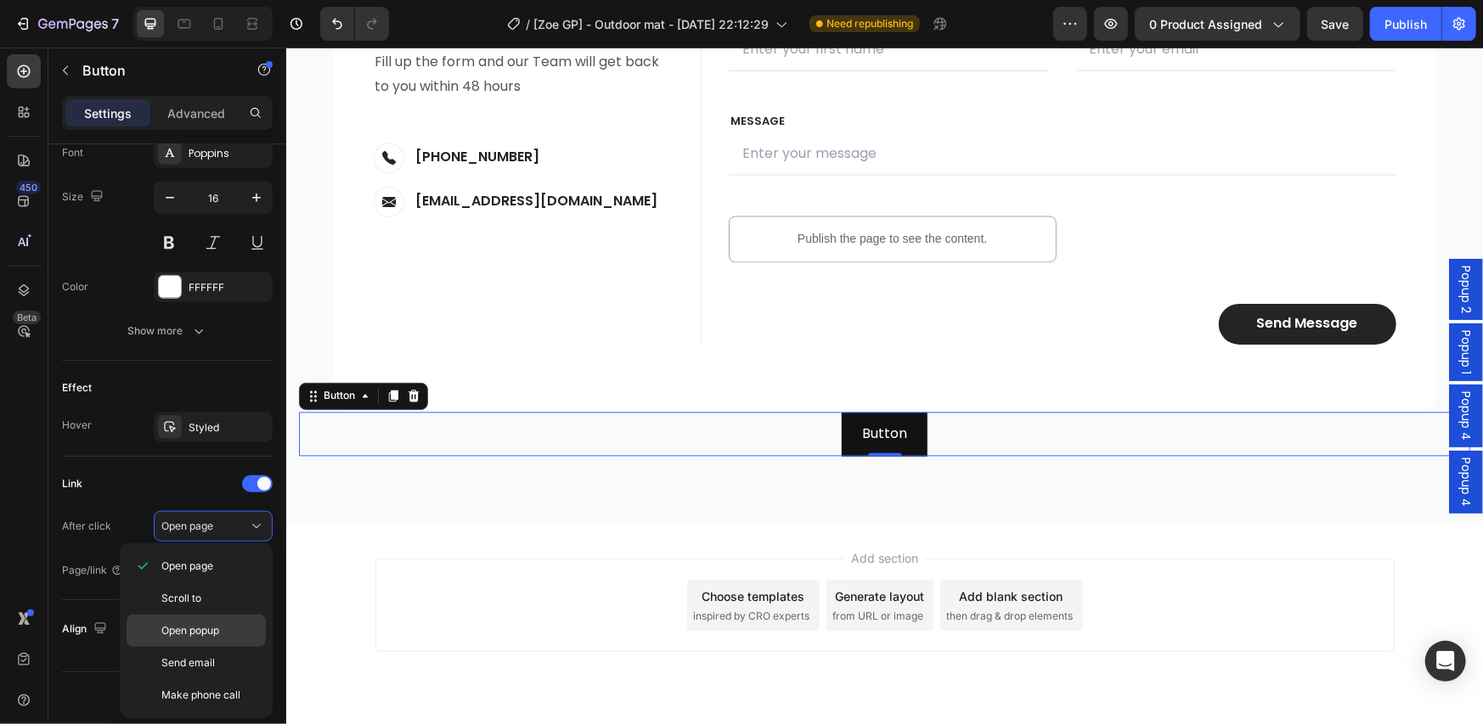
click at [219, 623] on span "Open popup" at bounding box center [190, 630] width 58 height 15
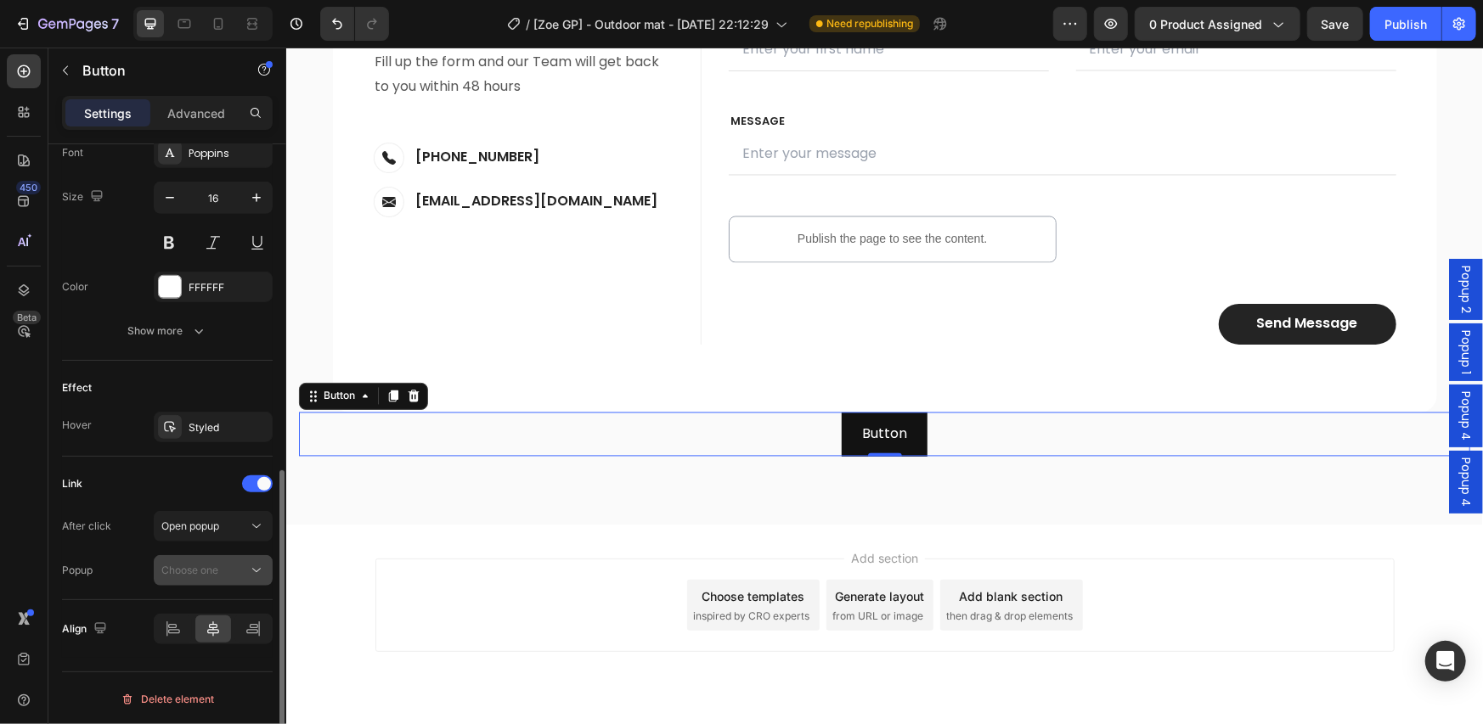
click at [230, 572] on div "Choose one" at bounding box center [204, 570] width 87 height 15
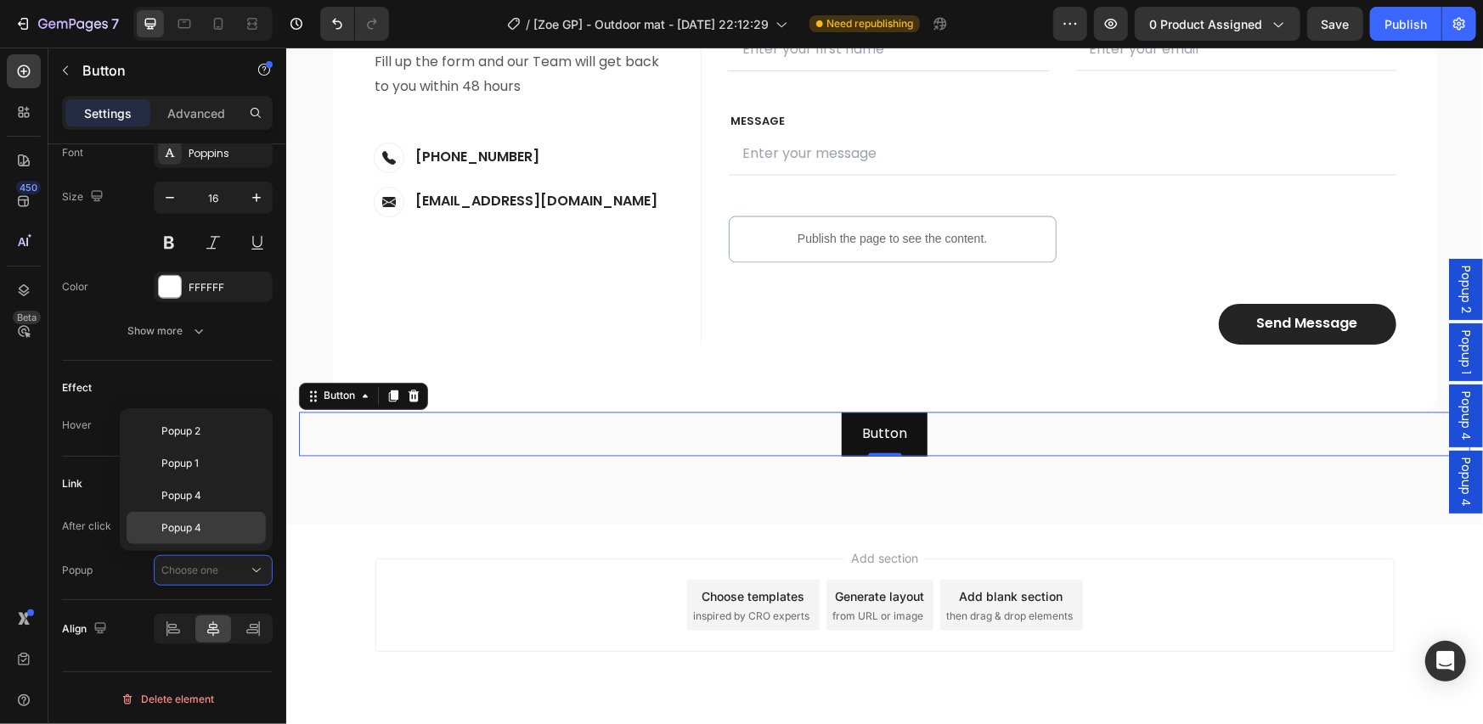
click at [222, 534] on p "Popup 4" at bounding box center [209, 528] width 97 height 15
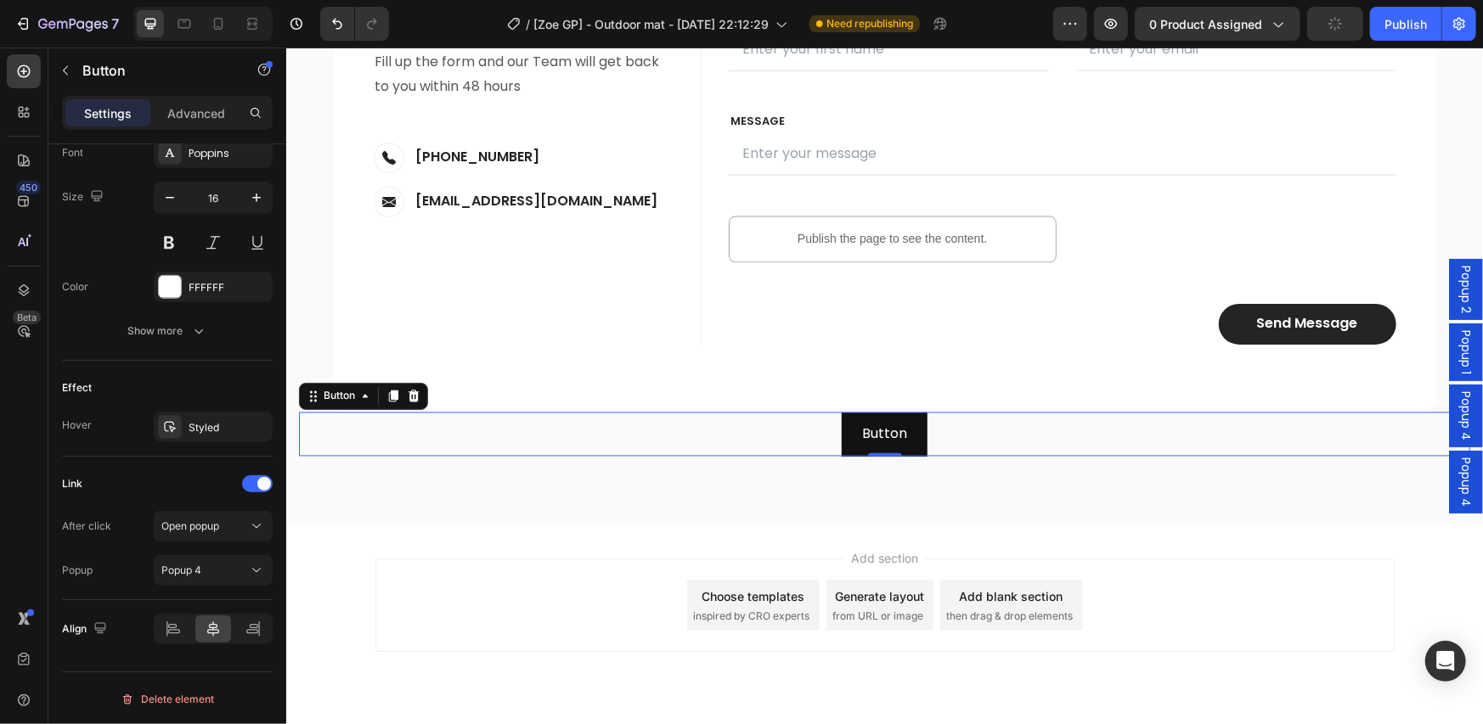
click at [1448, 482] on div "Popup 4" at bounding box center [1465, 481] width 34 height 63
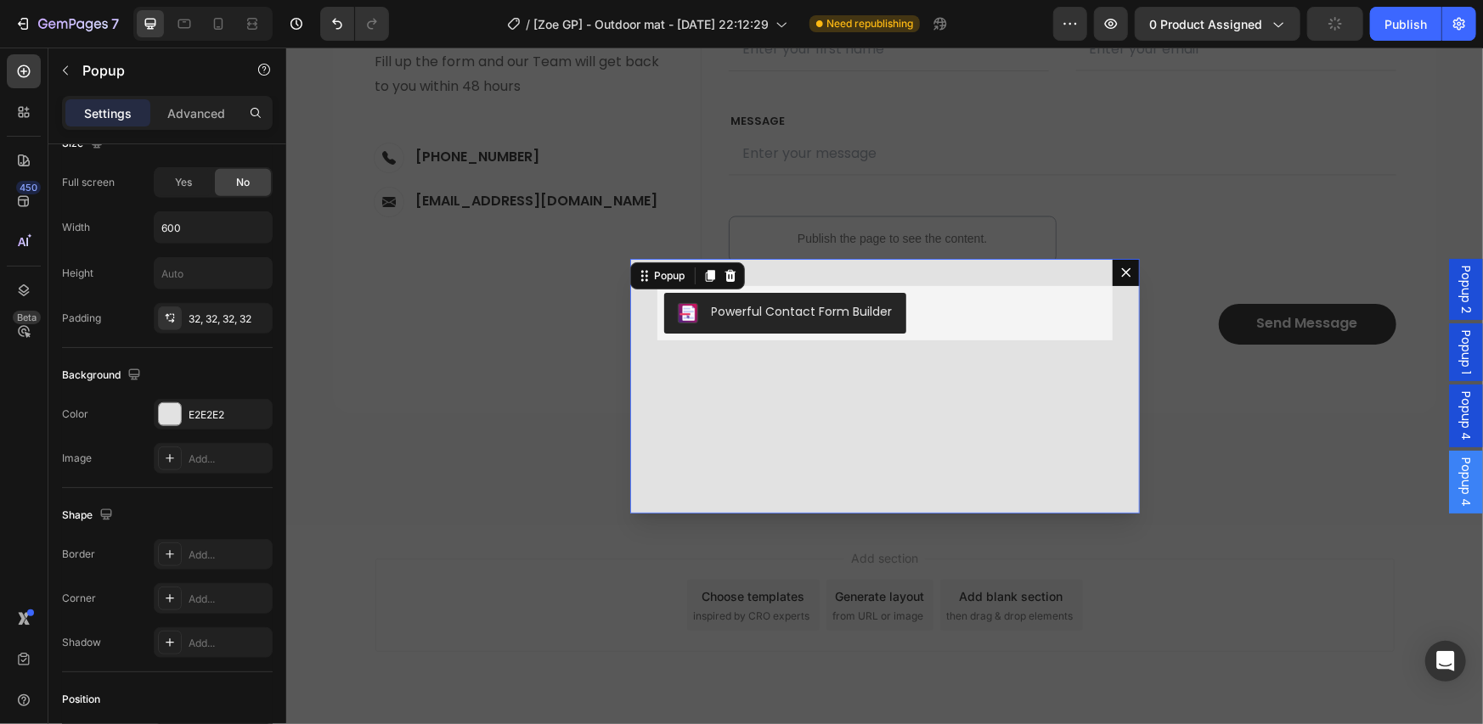
scroll to position [0, 0]
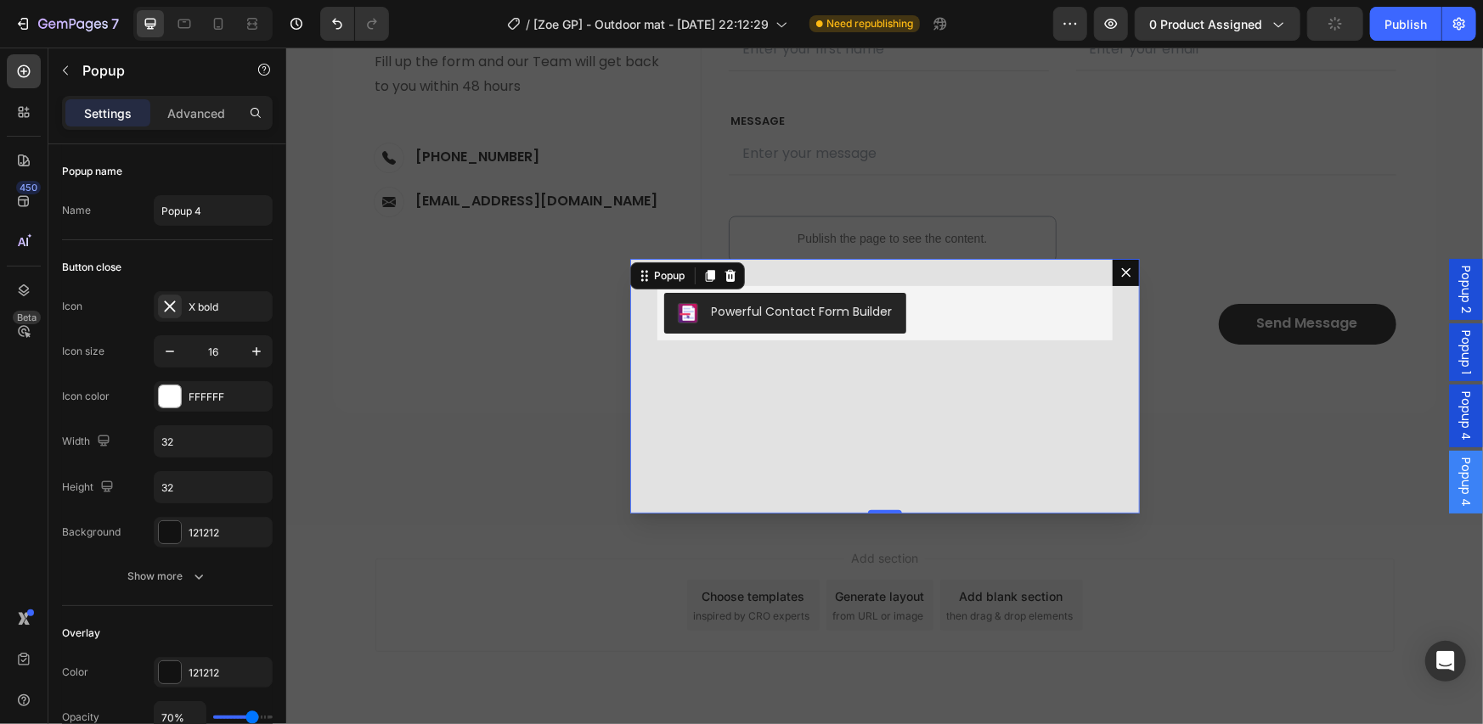
click at [1456, 407] on span "Popup 4" at bounding box center [1464, 415] width 17 height 49
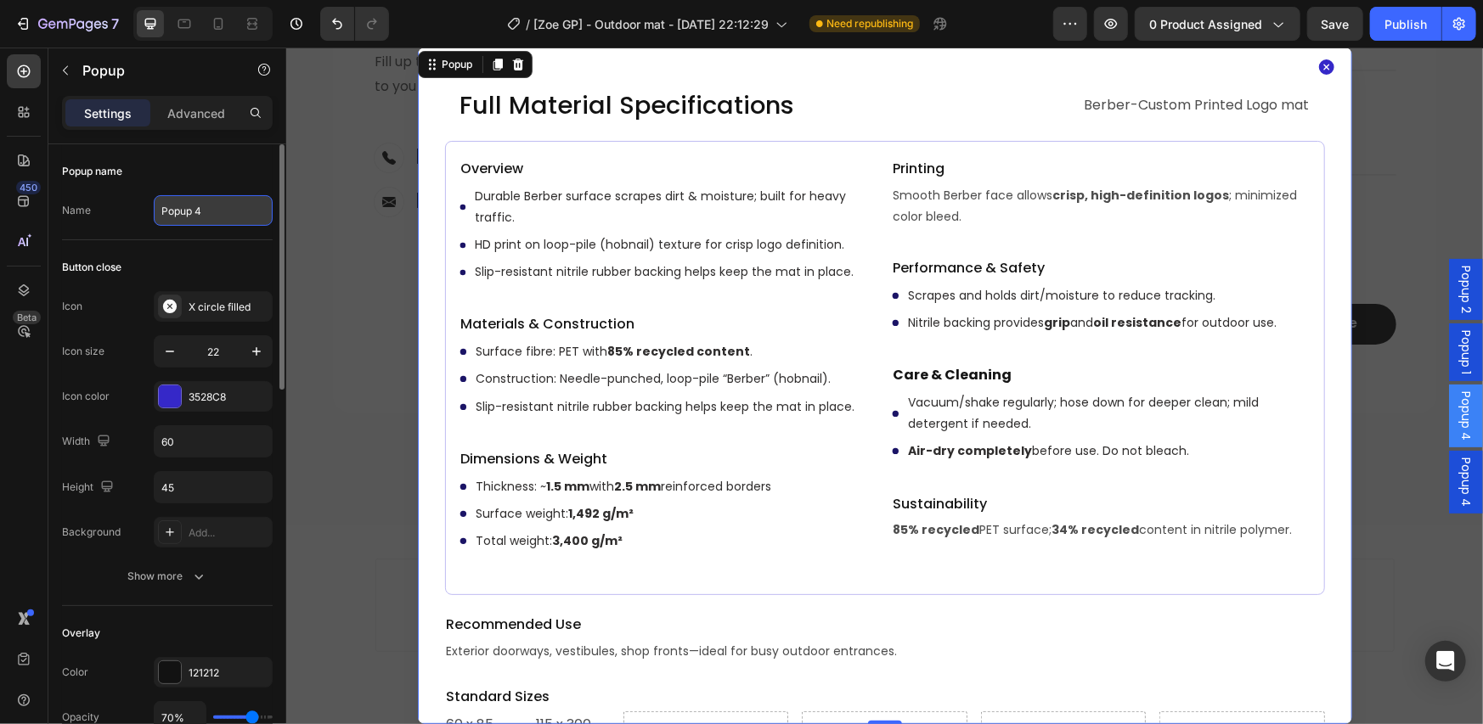
click at [210, 200] on input "Popup 4" at bounding box center [213, 210] width 119 height 31
type input "Popup 3"
click at [341, 201] on div "Backdrop" at bounding box center [883, 385] width 1197 height 677
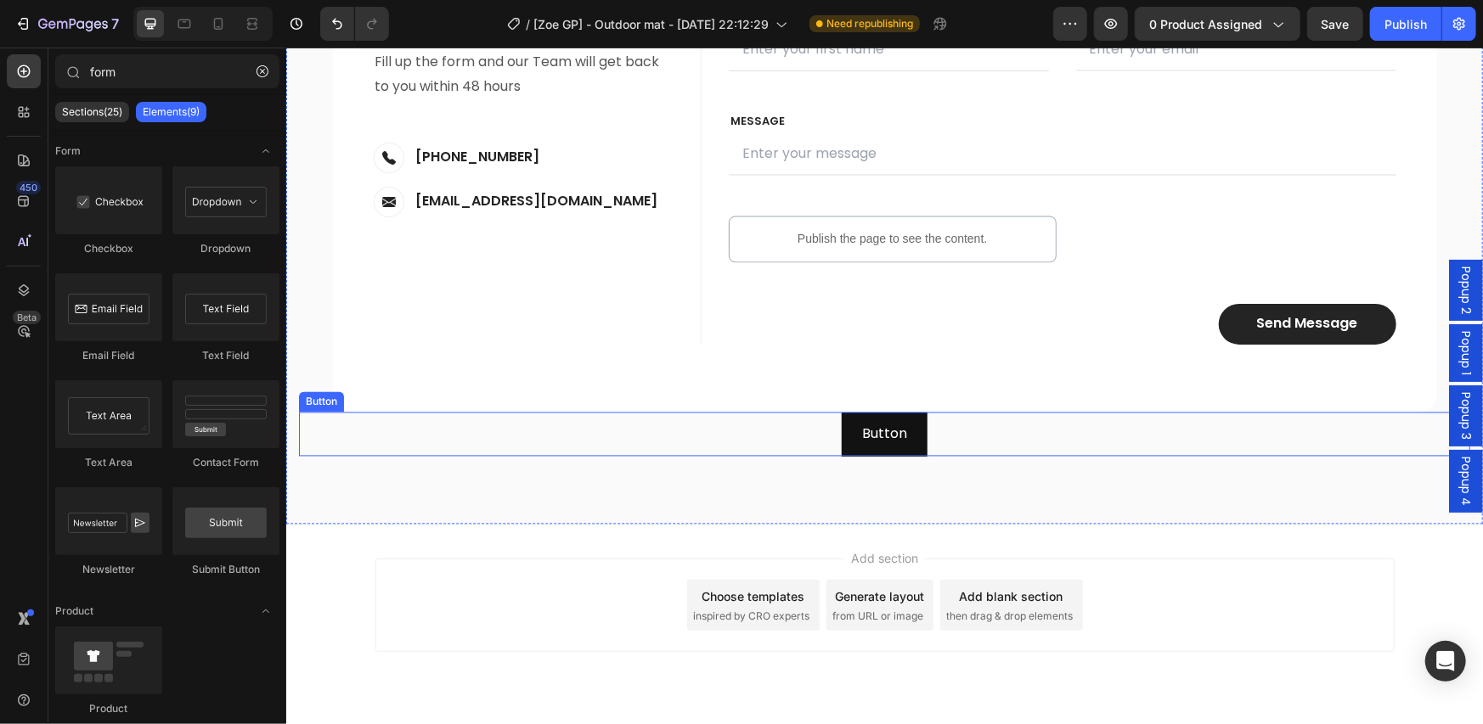
click at [957, 437] on div "Button Button" at bounding box center [883, 434] width 1171 height 45
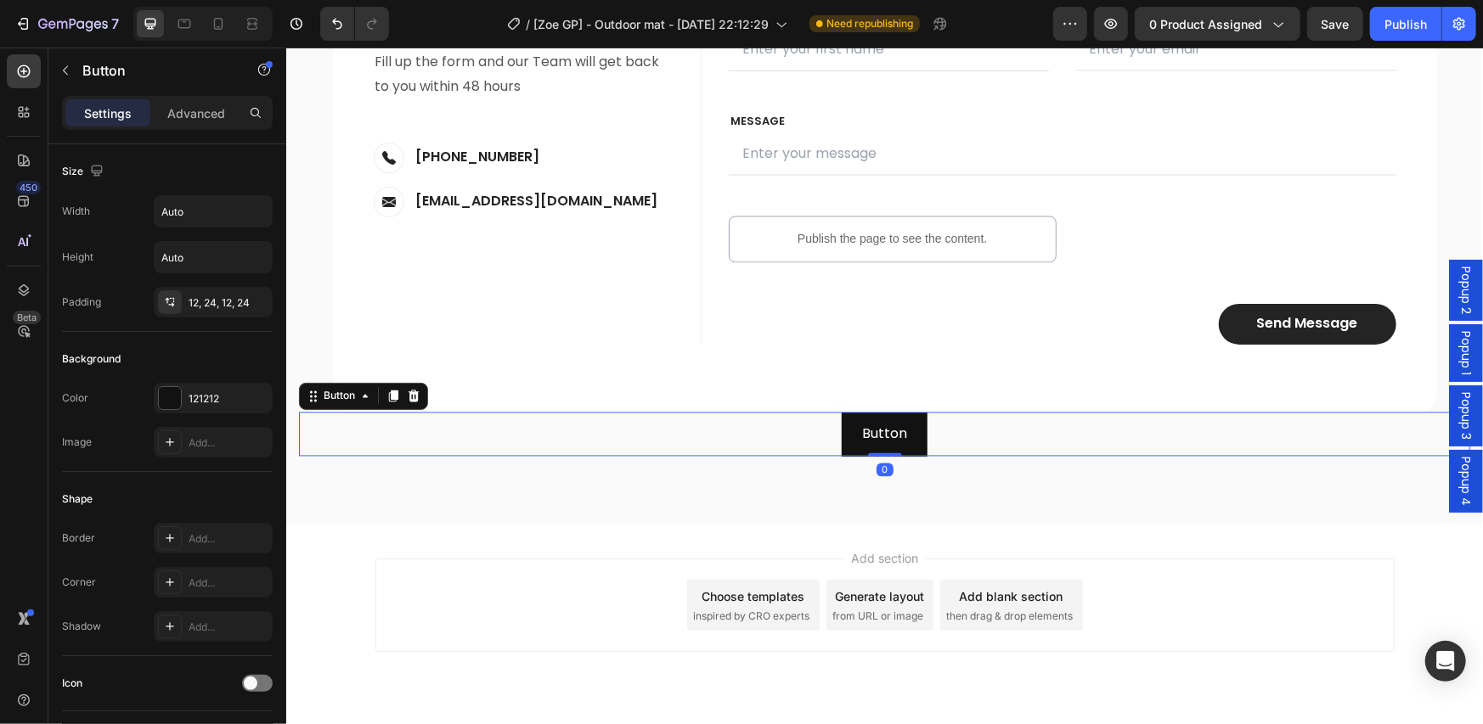
scroll to position [676, 0]
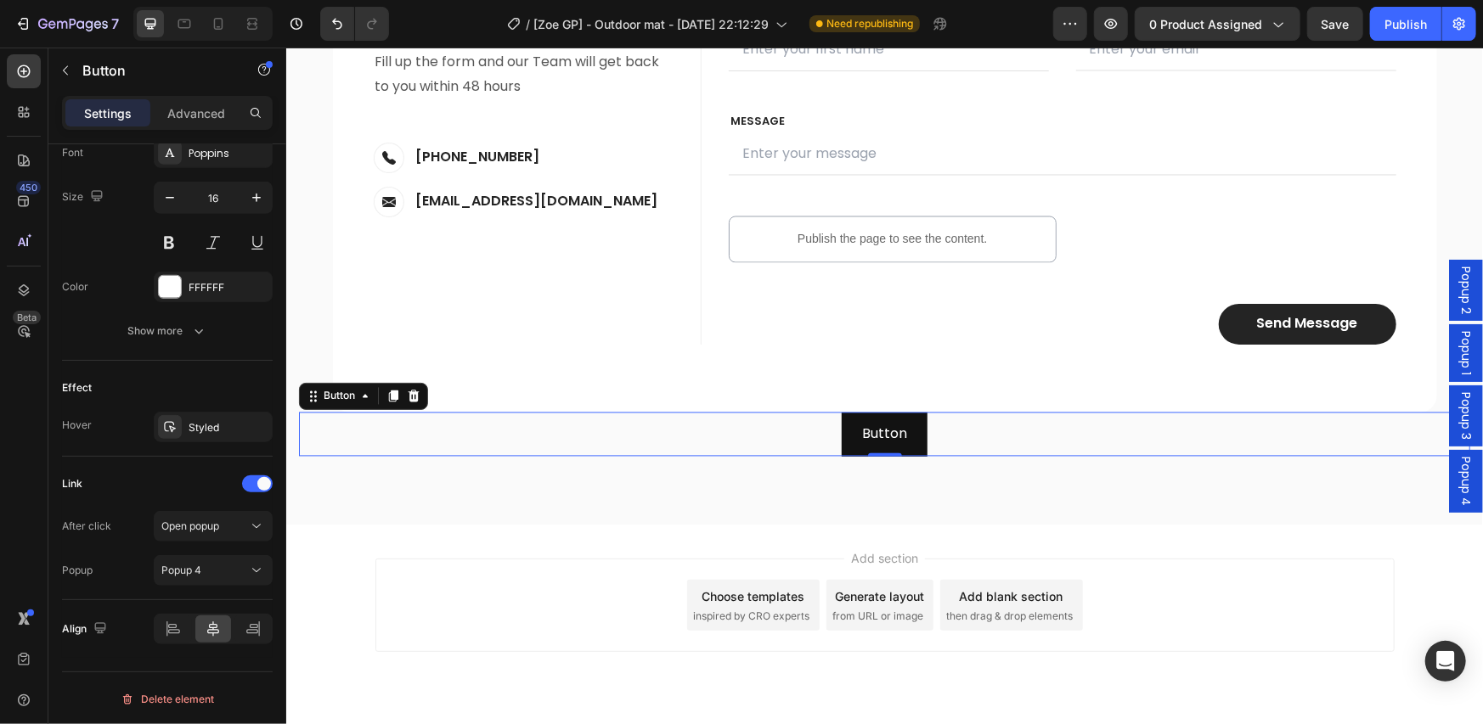
click at [1456, 475] on span "Popup 4" at bounding box center [1464, 480] width 17 height 49
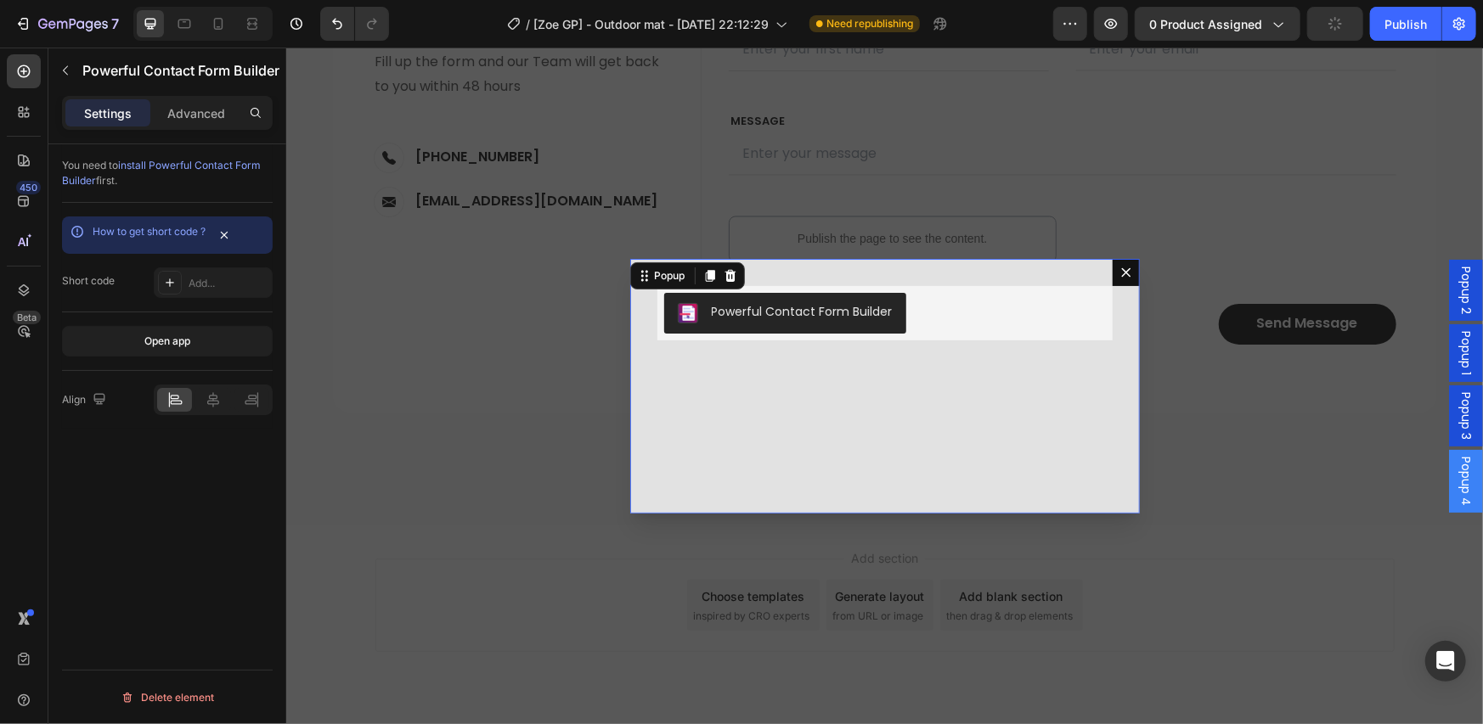
click at [787, 307] on div "Powerful Contact Form Builder Powerful Contact Form Builder" at bounding box center [883, 312] width 455 height 54
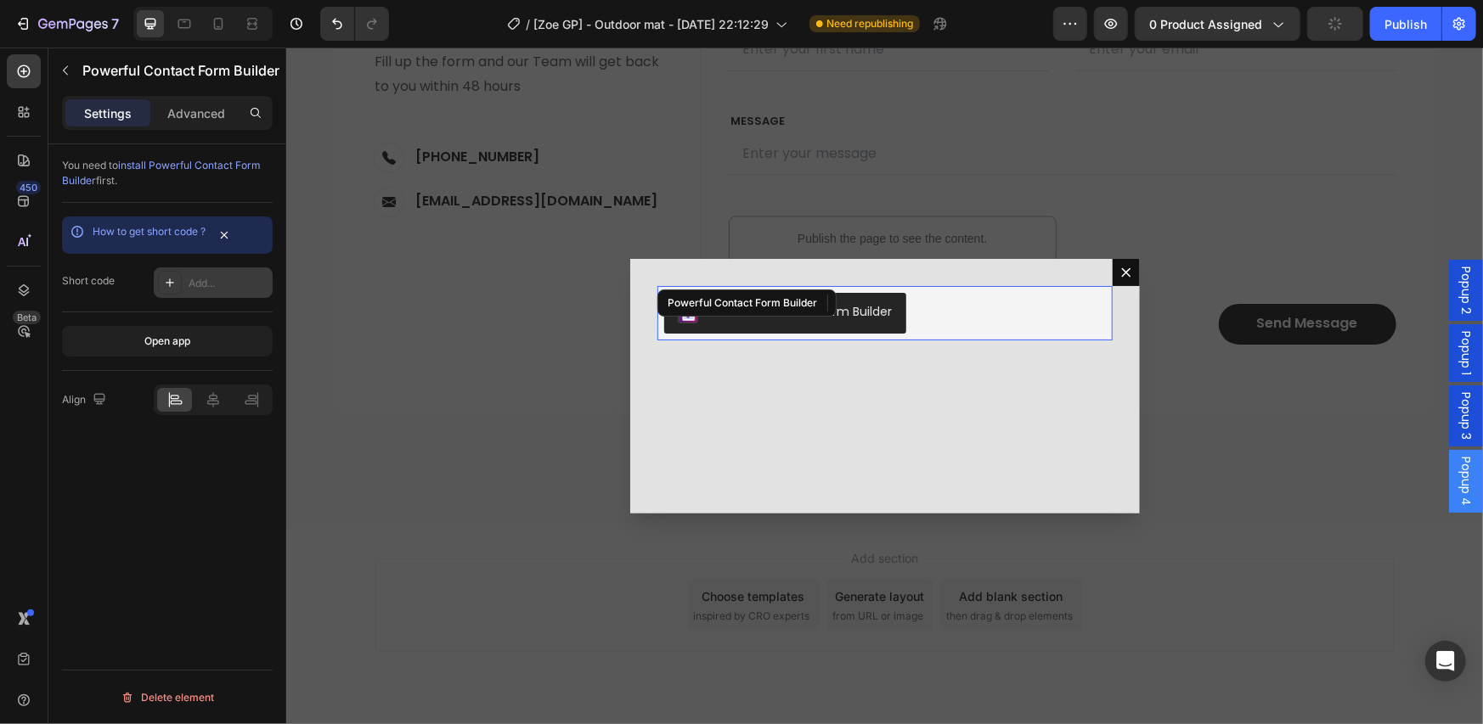
scroll to position [0, 0]
click at [185, 234] on link "How to get short code ?" at bounding box center [149, 231] width 113 height 13
click at [203, 275] on div "Add..." at bounding box center [213, 283] width 119 height 31
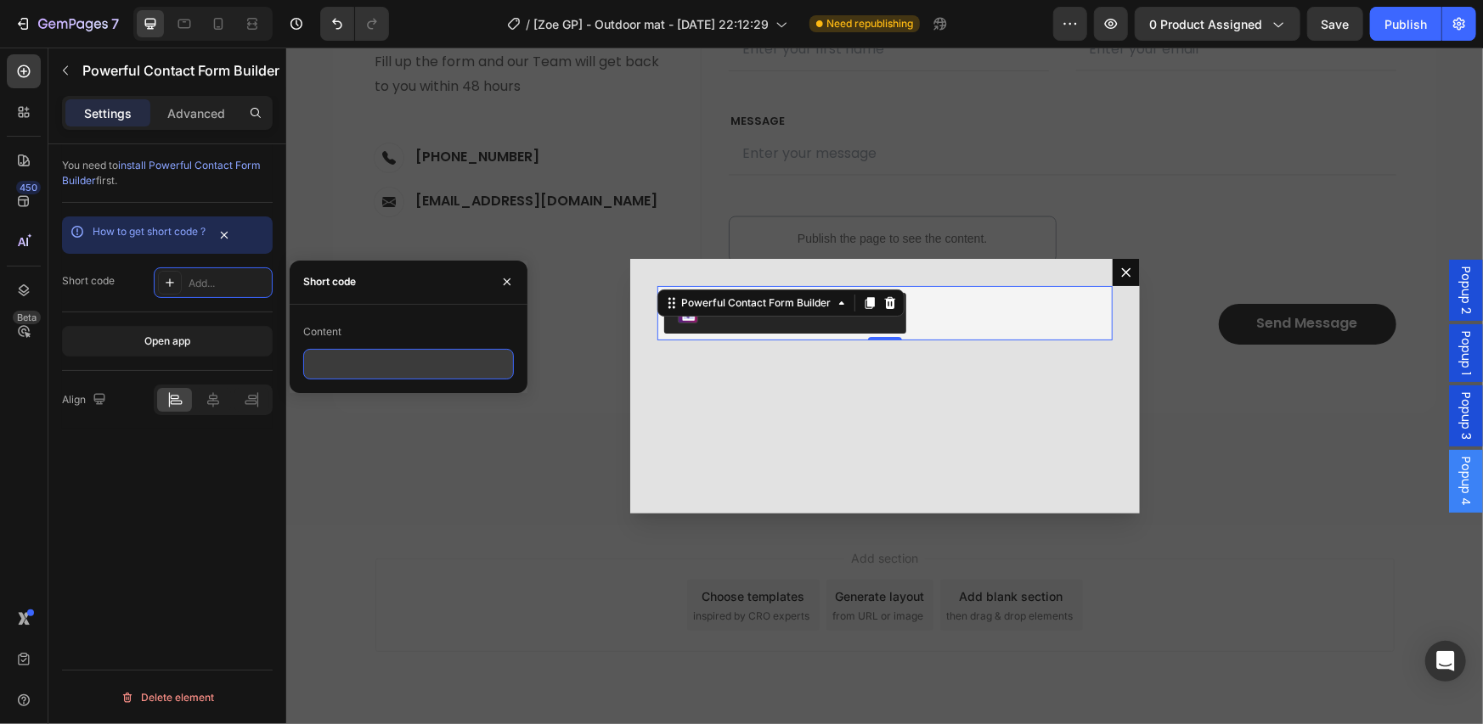
click at [356, 357] on input "text" at bounding box center [408, 364] width 211 height 31
paste input "<div class="globo-formbuilder" data-id="ODc3MTA="></div>"
type input "<div class="globo-formbuilder" data-id="ODc3MTA="></div>"
click at [193, 308] on div "How to get short code ? Short code Add..." at bounding box center [167, 258] width 211 height 110
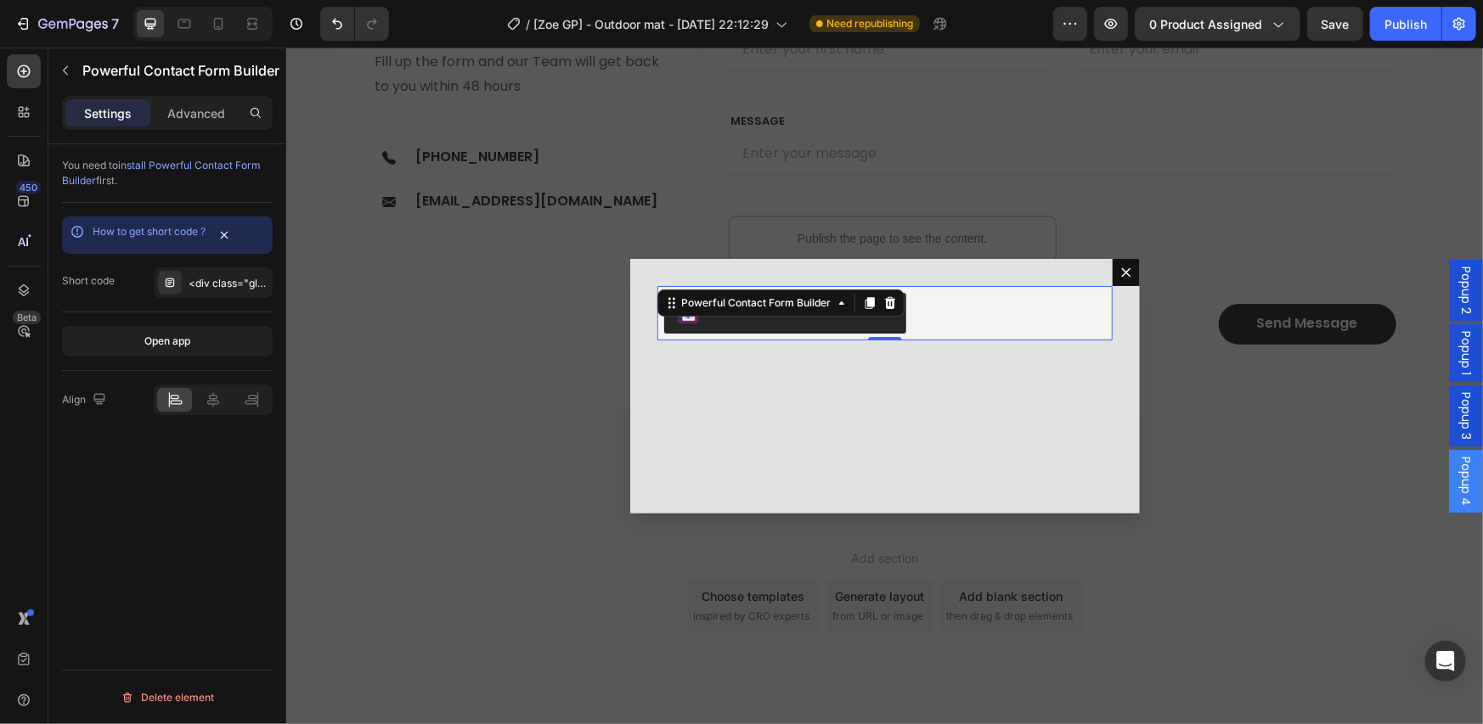
scroll to position [0, 0]
click at [1384, 30] on button "Publish" at bounding box center [1405, 24] width 71 height 34
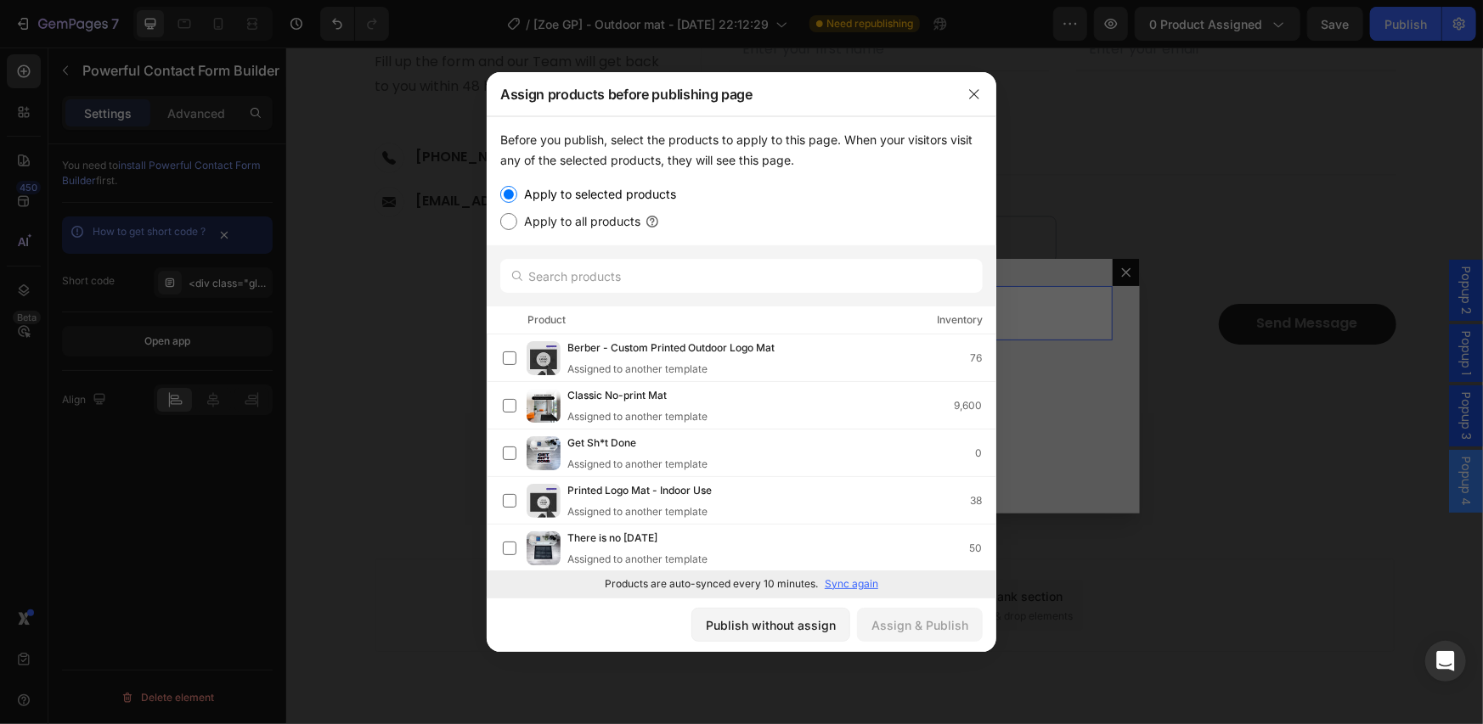
drag, startPoint x: 829, startPoint y: 633, endPoint x: 847, endPoint y: 45, distance: 587.9
click at [829, 632] on div "Publish without assign" at bounding box center [771, 626] width 130 height 18
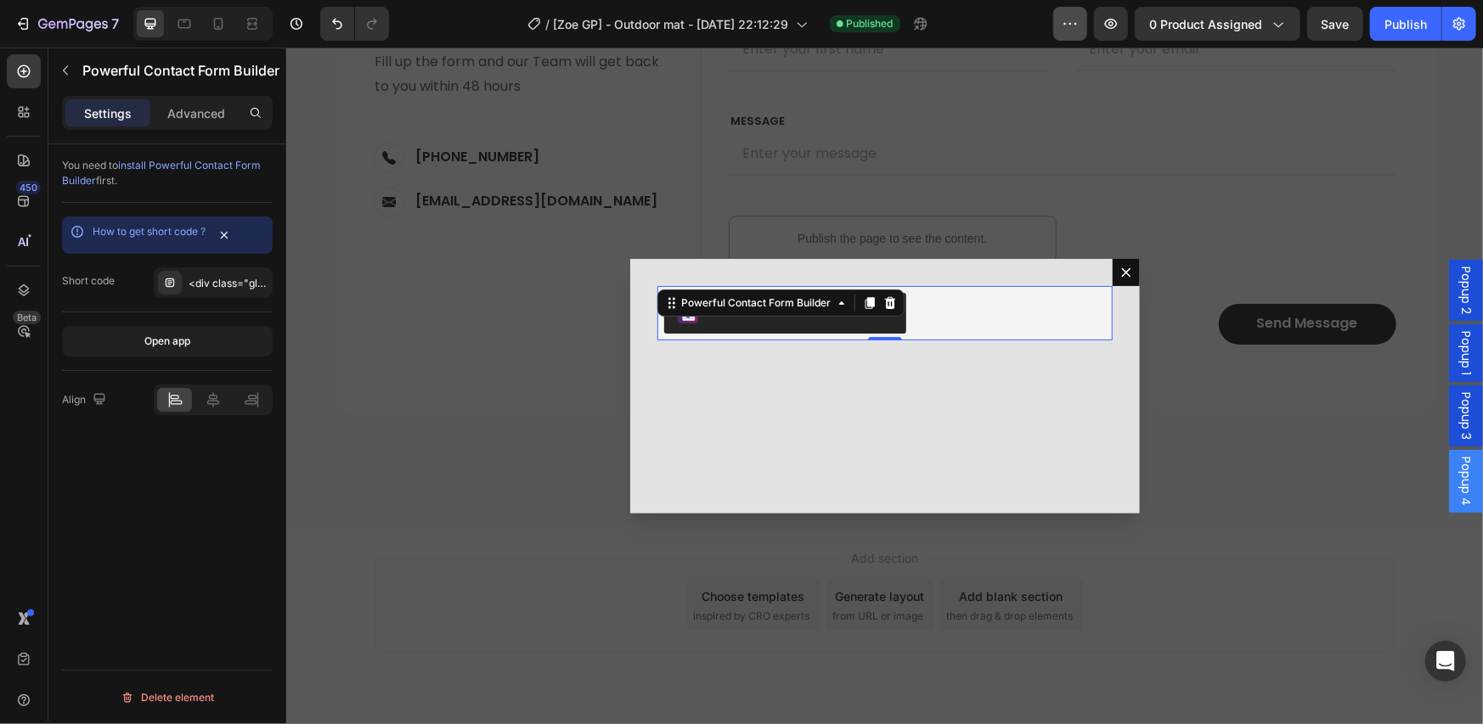
click at [1083, 14] on button "button" at bounding box center [1070, 24] width 34 height 34
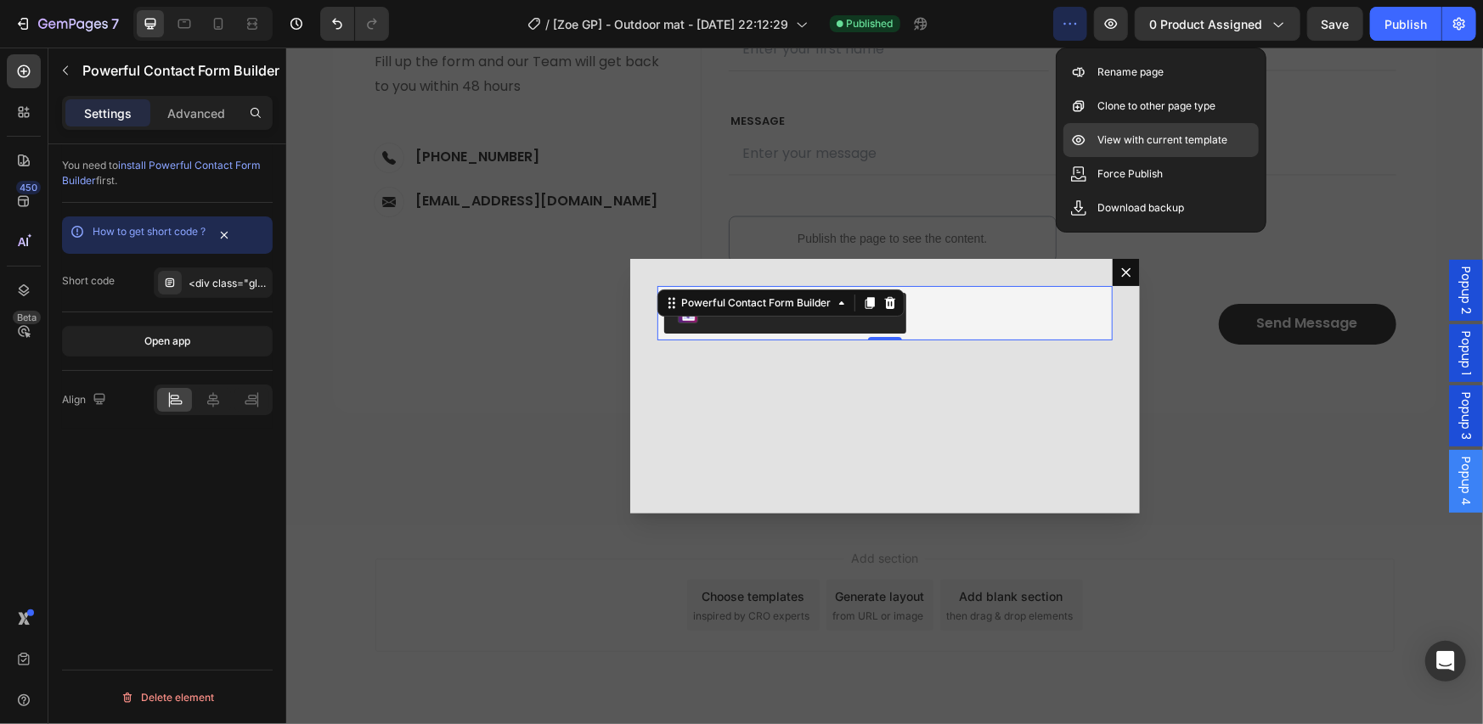
click at [1121, 149] on div "View with current template" at bounding box center [1160, 140] width 195 height 34
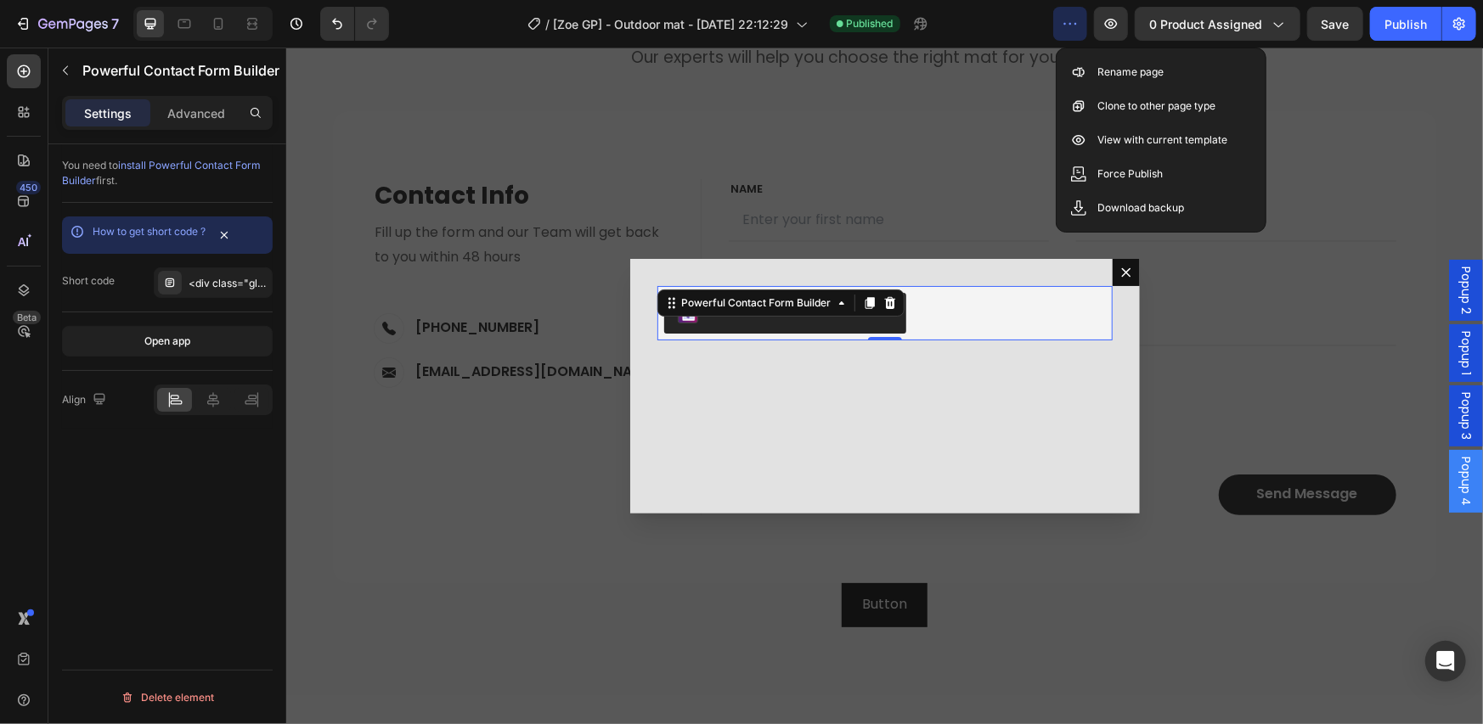
scroll to position [5943, 0]
click at [1075, 31] on icon "button" at bounding box center [1070, 23] width 17 height 17
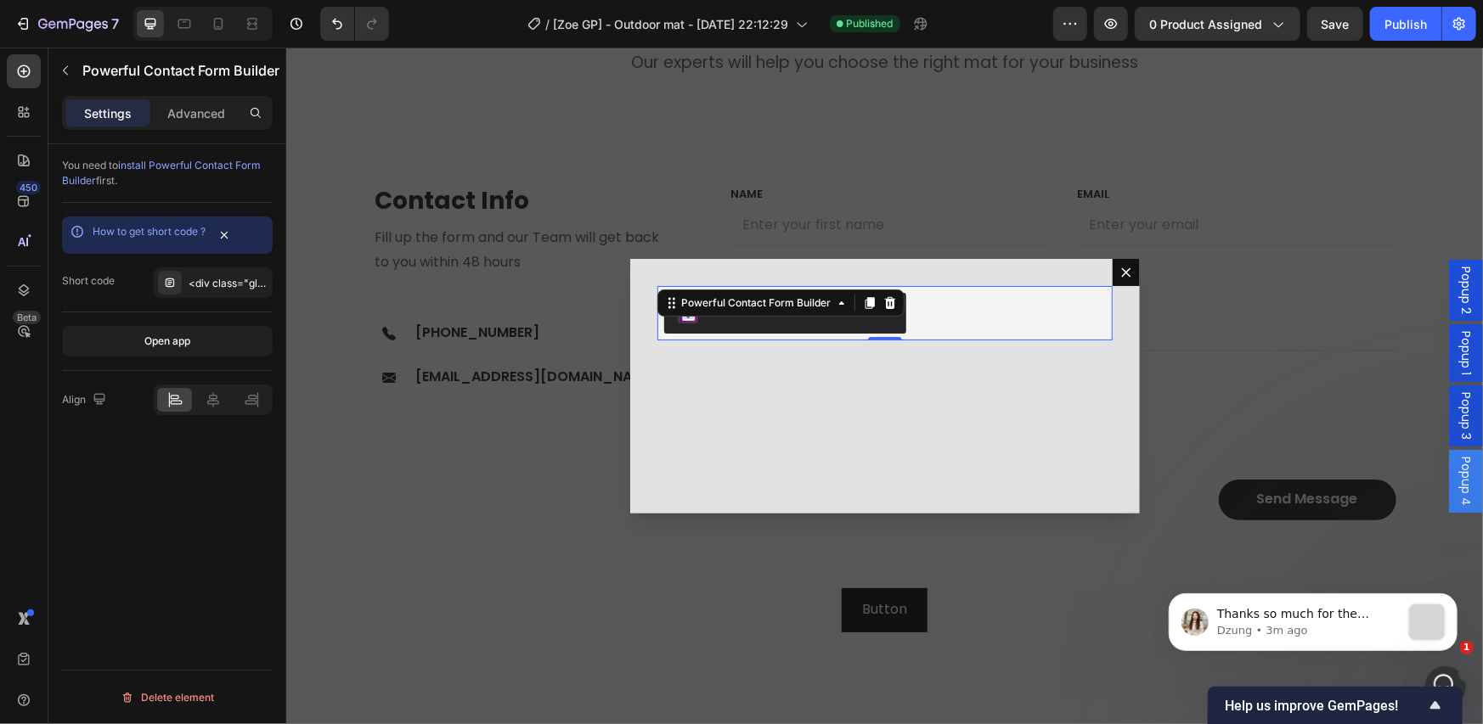
scroll to position [0, 0]
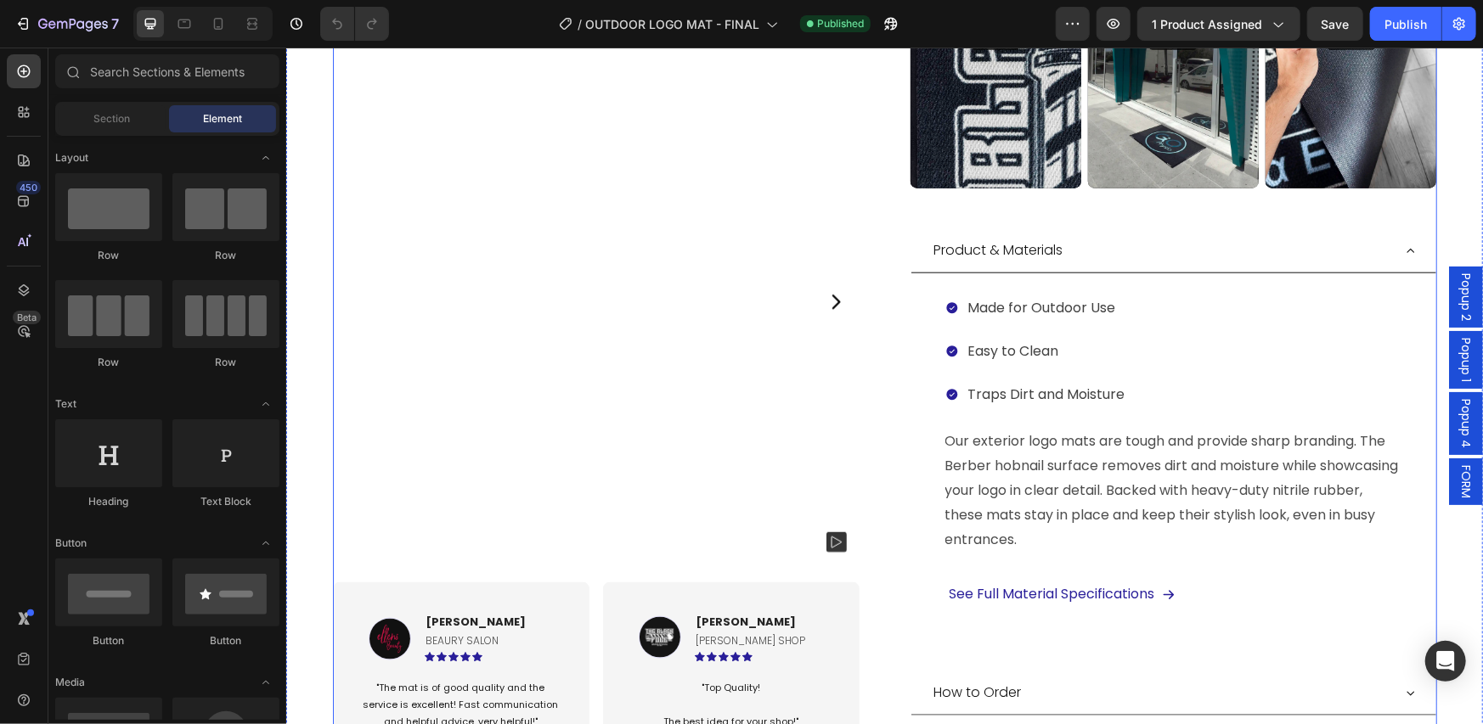
scroll to position [1132, 0]
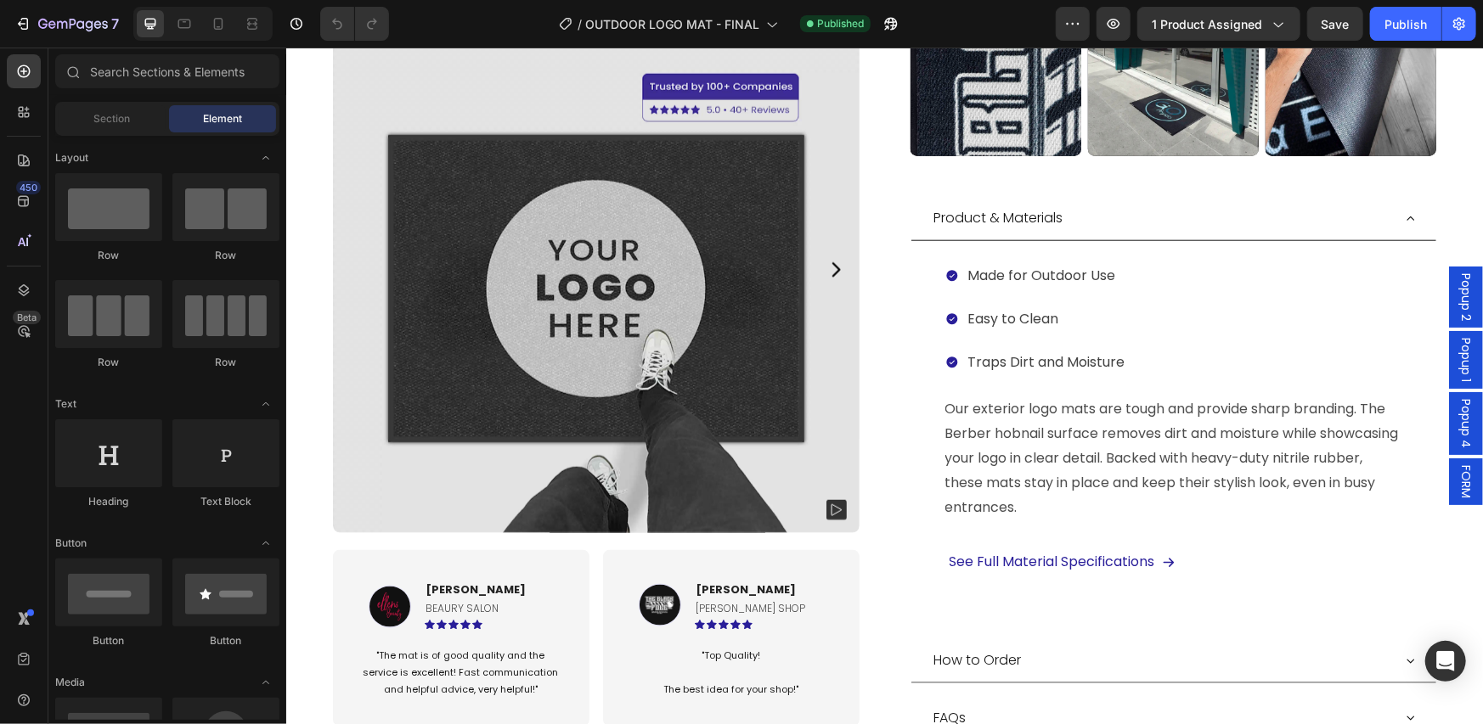
click at [1456, 482] on span "FORM" at bounding box center [1464, 481] width 17 height 33
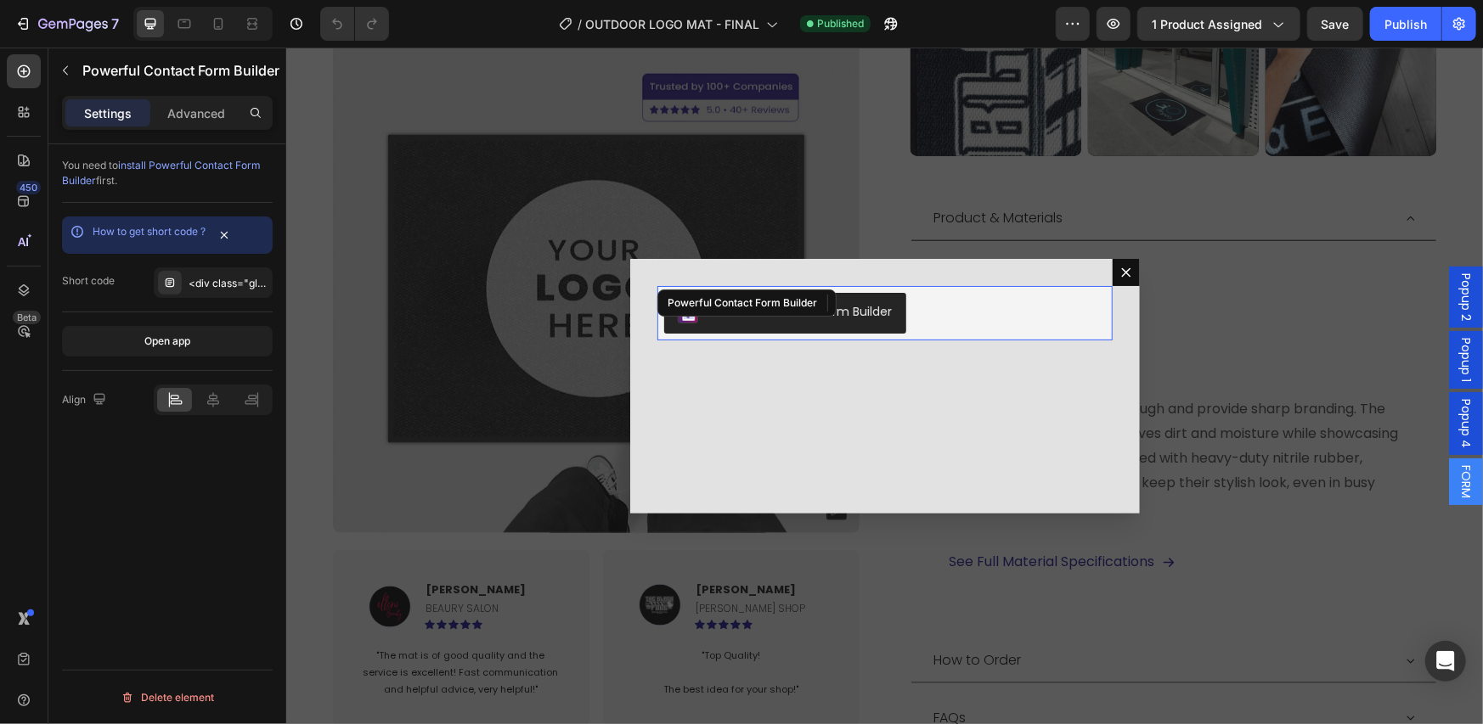
click at [769, 302] on div "Powerful Contact Form Builder" at bounding box center [745, 302] width 179 height 27
click at [1112, 268] on button "Dialog content" at bounding box center [1125, 271] width 27 height 27
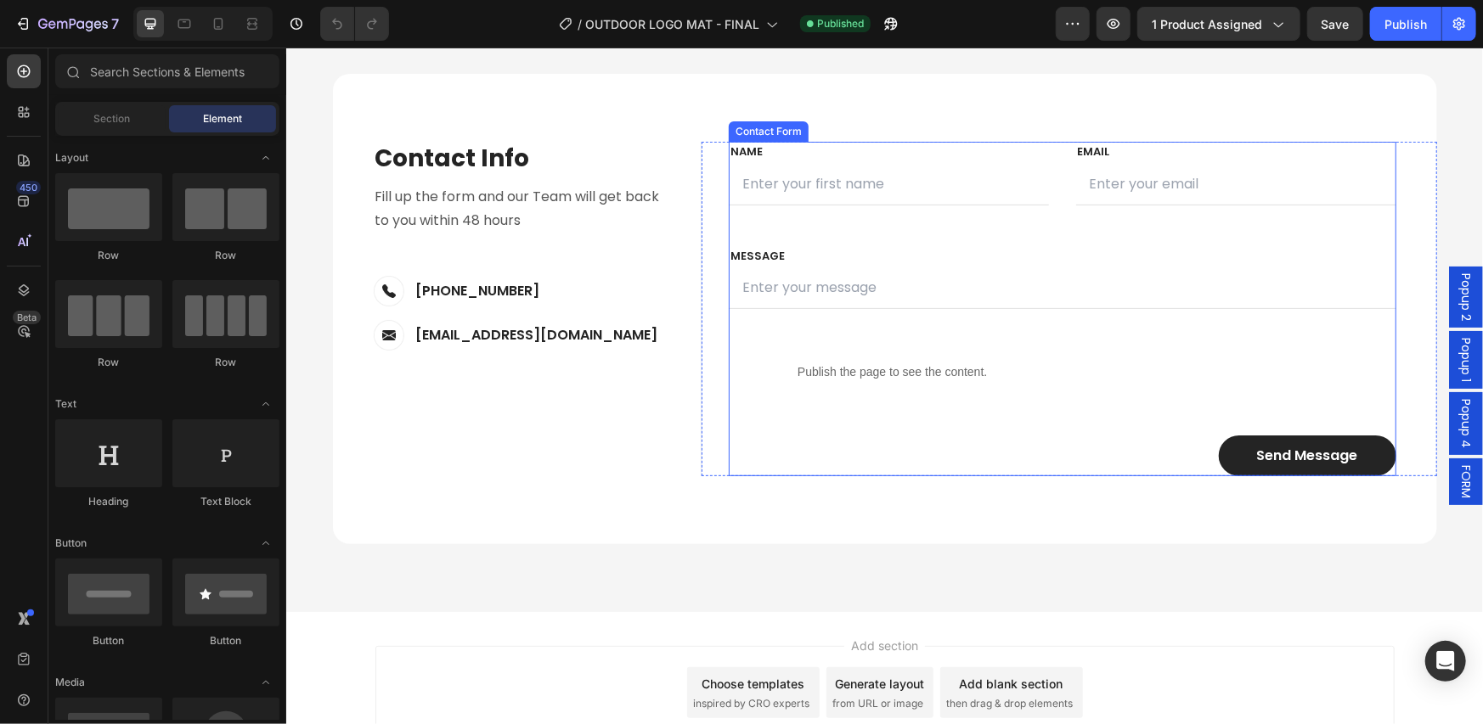
scroll to position [8209, 0]
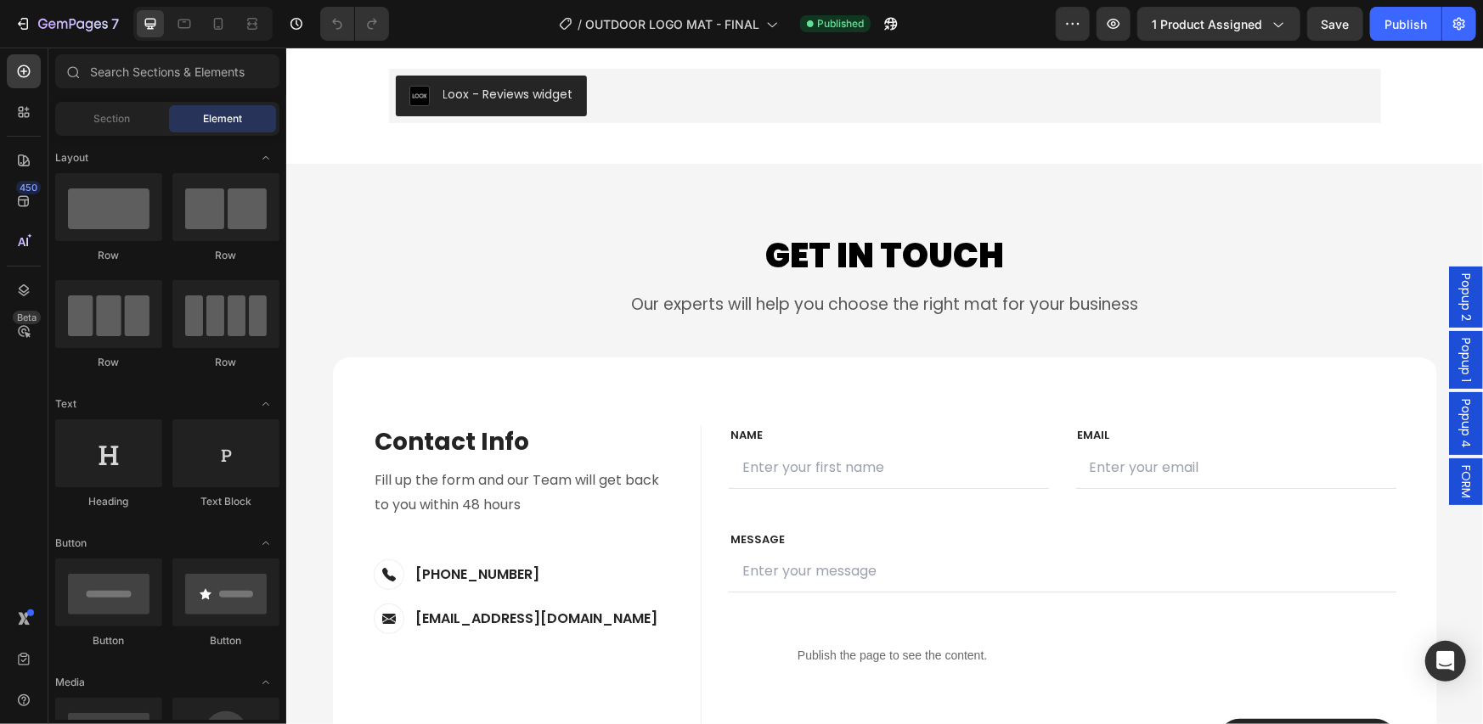
click at [1448, 477] on div "FORM" at bounding box center [1465, 481] width 34 height 47
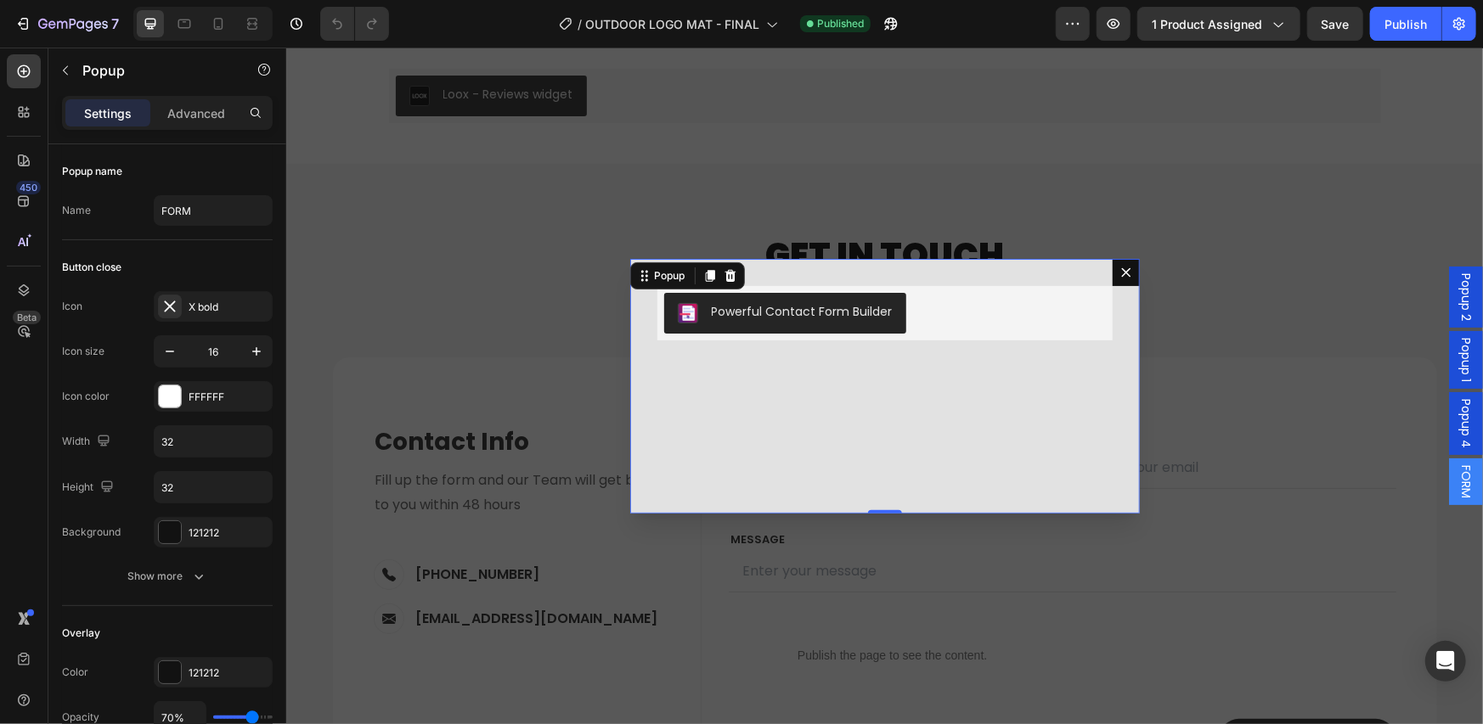
click at [1112, 268] on button "Dialog content" at bounding box center [1125, 271] width 27 height 27
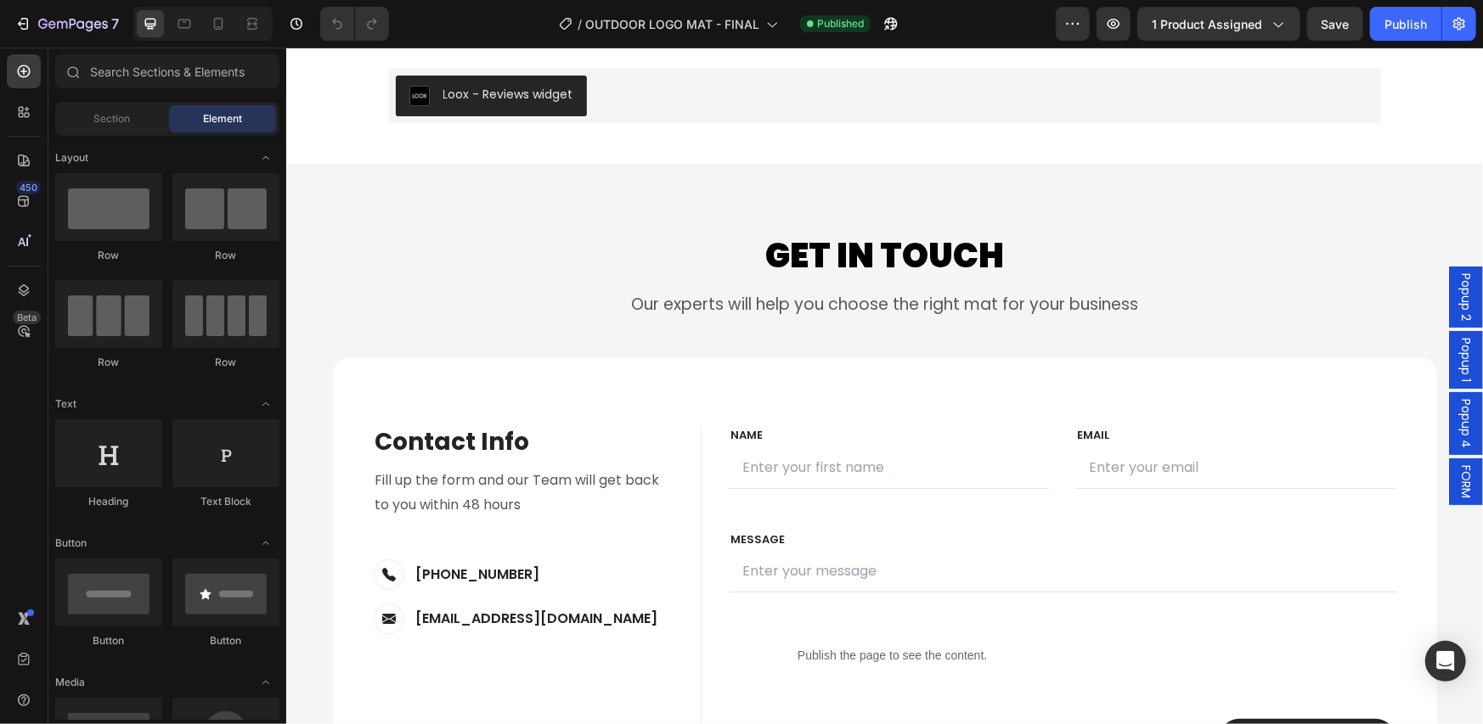
click at [1456, 481] on span "FORM" at bounding box center [1464, 481] width 17 height 33
